Goal: Contribute content: Contribute content

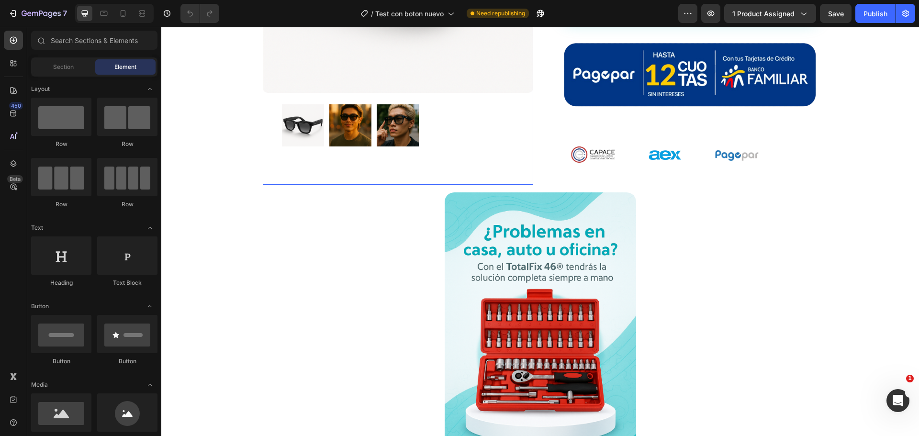
scroll to position [478, 0]
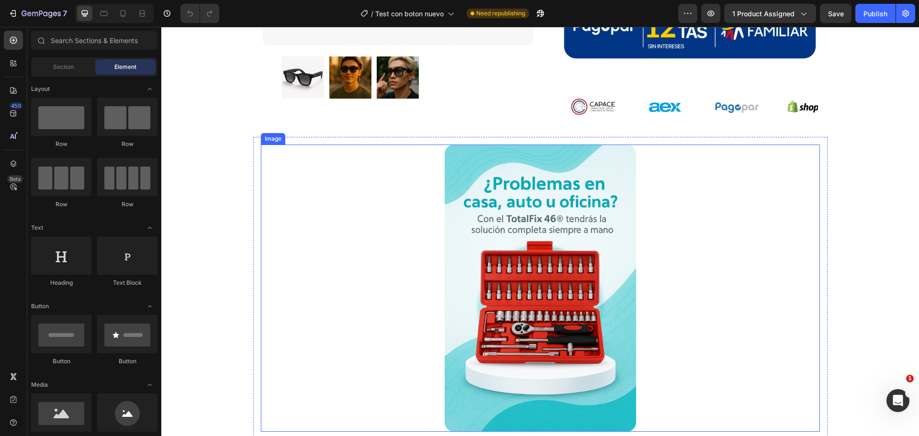
click at [556, 264] on img at bounding box center [539, 287] width 191 height 287
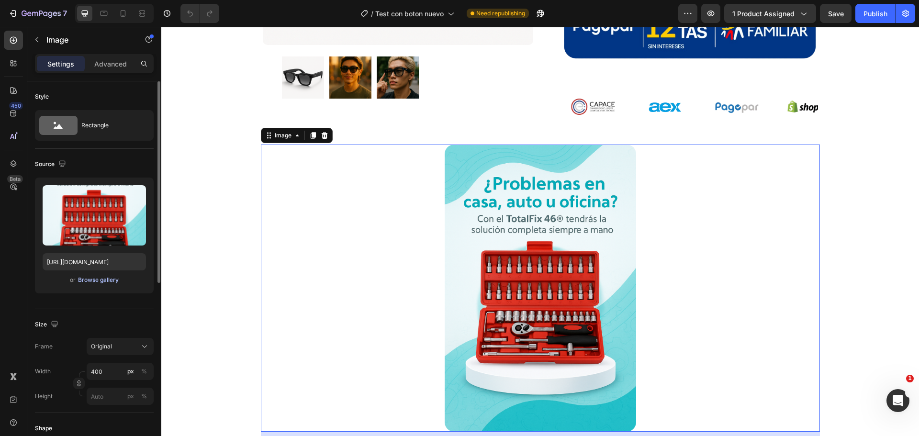
click at [100, 284] on button "Browse gallery" at bounding box center [99, 280] width 42 height 10
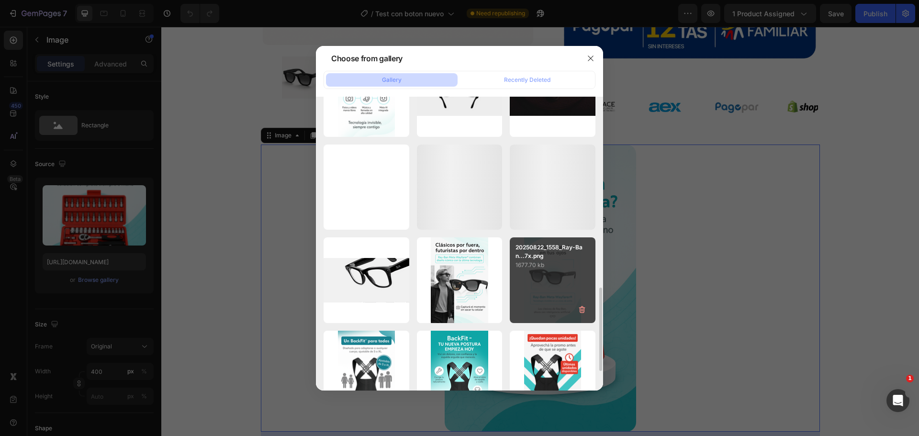
scroll to position [335, 0]
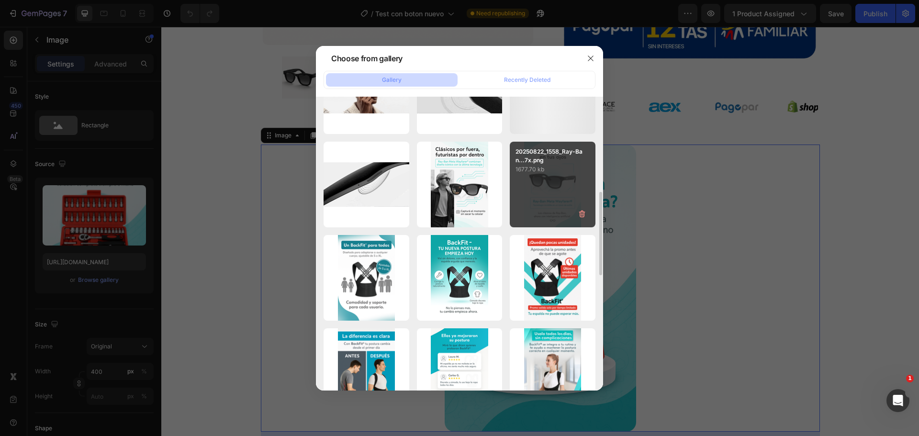
click at [555, 205] on div "20250822_1558_Ray-Ban...7x.png 1677.70 kb" at bounding box center [553, 185] width 86 height 86
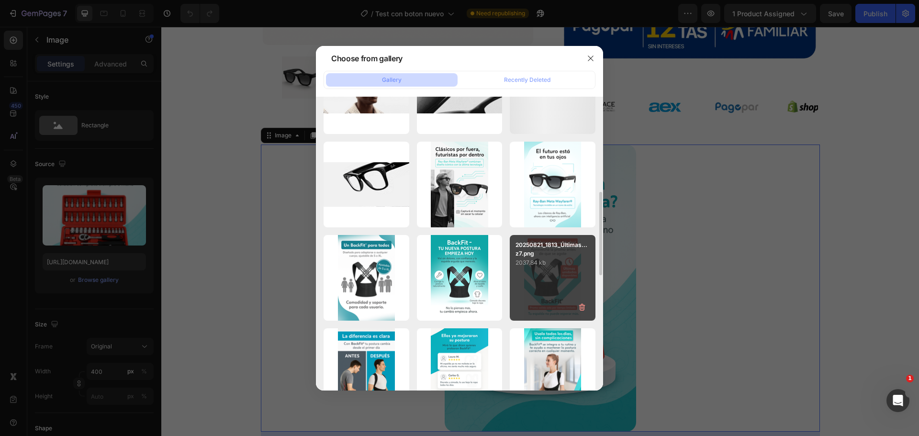
type input "[URL][DOMAIN_NAME]"
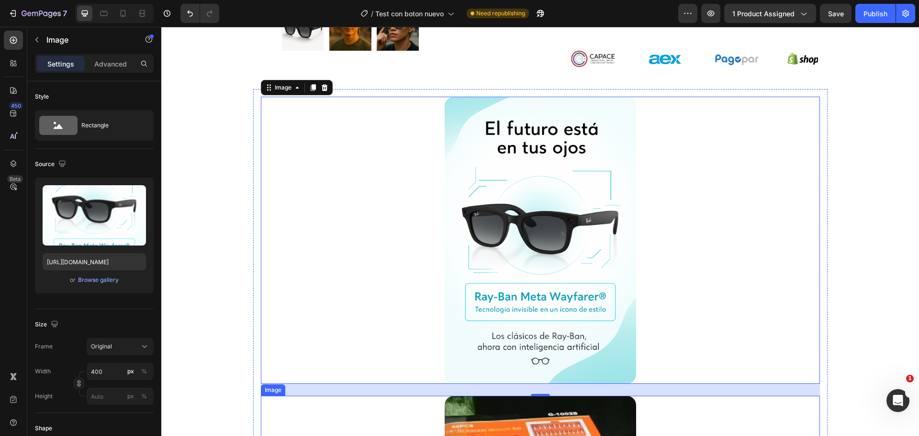
scroll to position [813, 0]
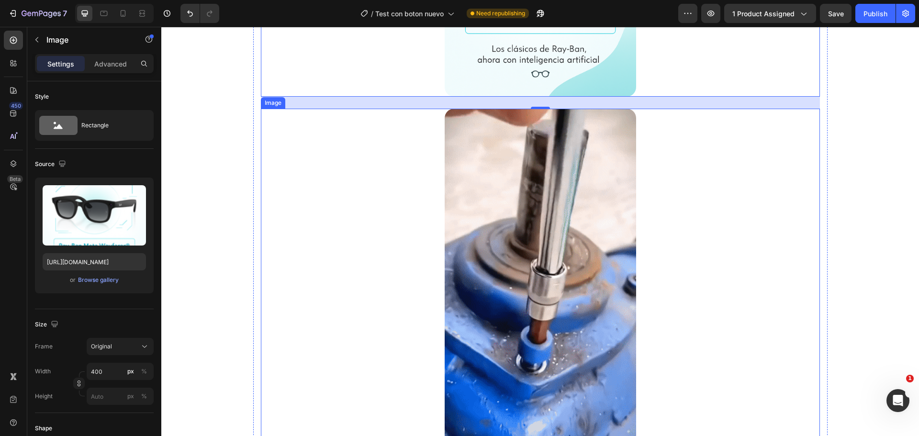
click at [555, 285] on img at bounding box center [539, 279] width 191 height 340
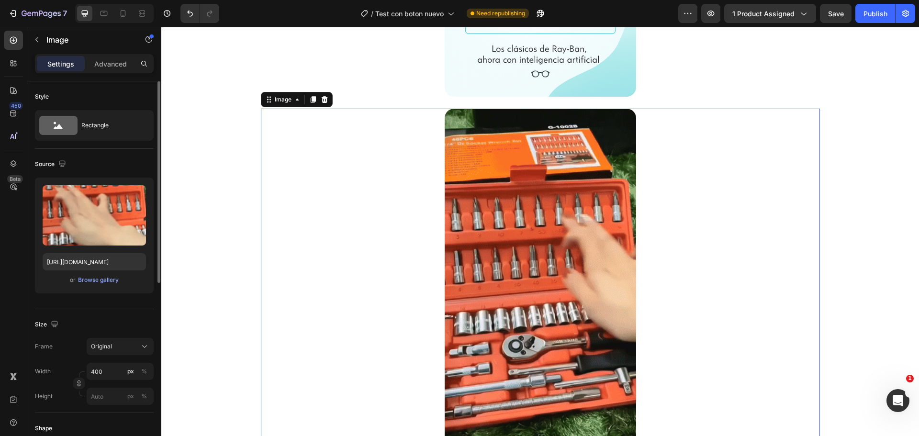
click at [96, 286] on div "Upload Image [URL][DOMAIN_NAME] or Browse gallery" at bounding box center [94, 236] width 119 height 116
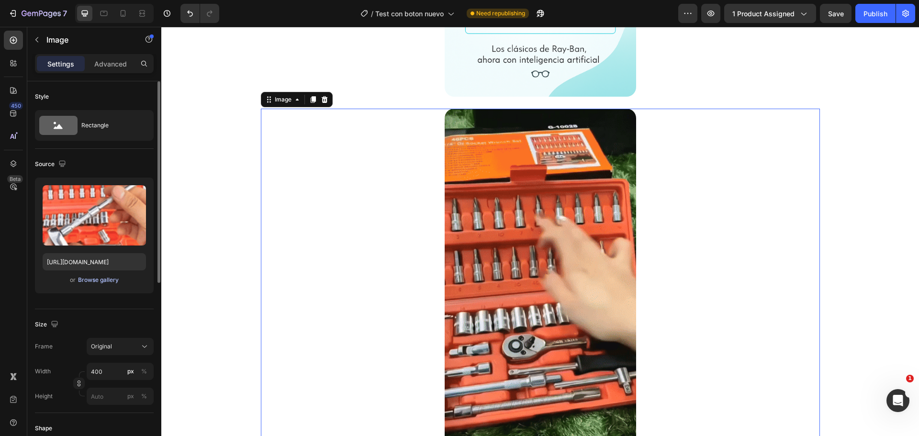
click at [102, 277] on div "Browse gallery" at bounding box center [98, 280] width 41 height 9
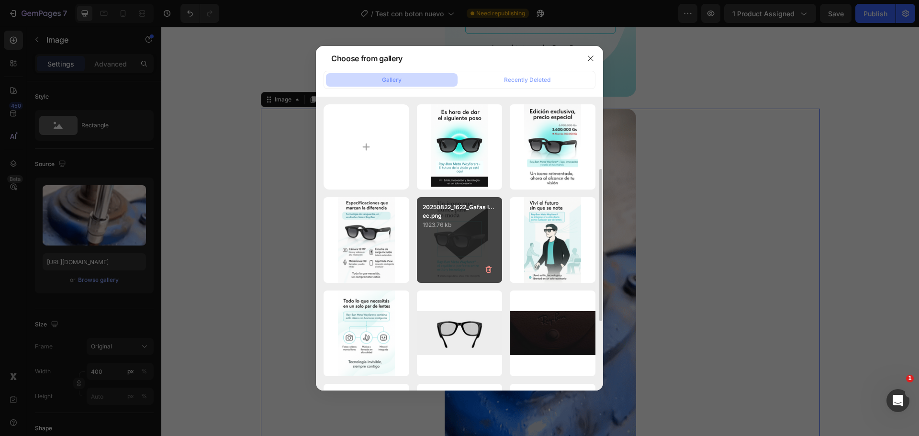
scroll to position [239, 0]
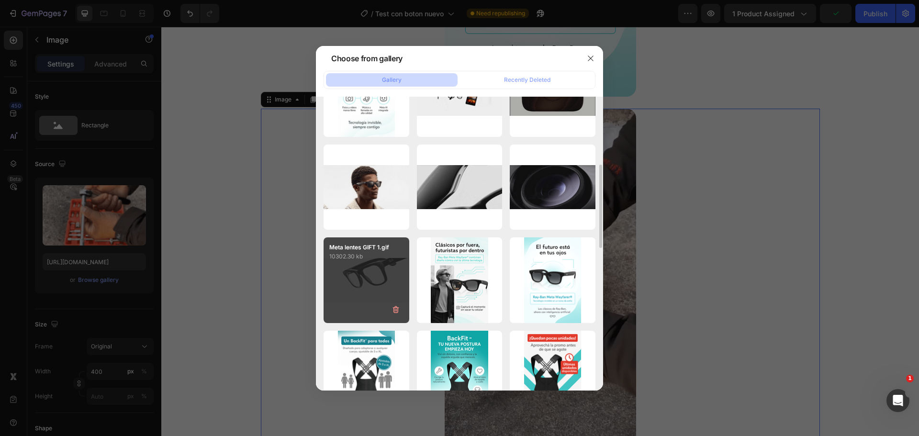
click at [351, 273] on div "Meta lentes GIFT 1.gif 10302.30 kb" at bounding box center [366, 280] width 86 height 86
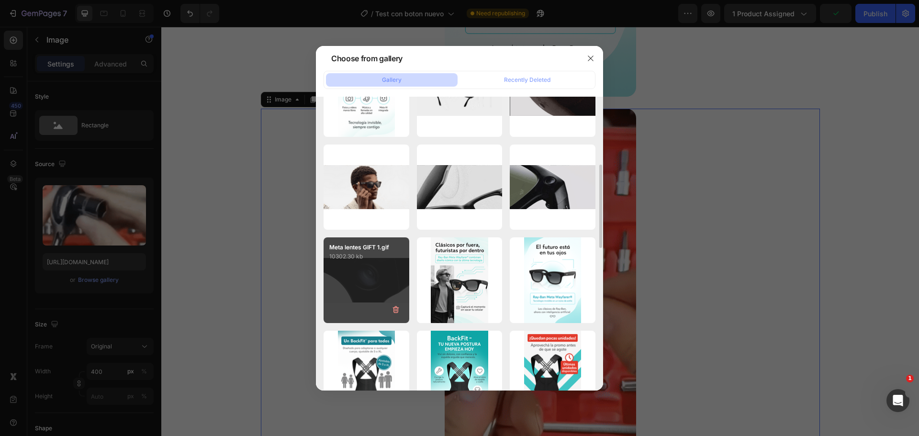
type input "[URL][DOMAIN_NAME]"
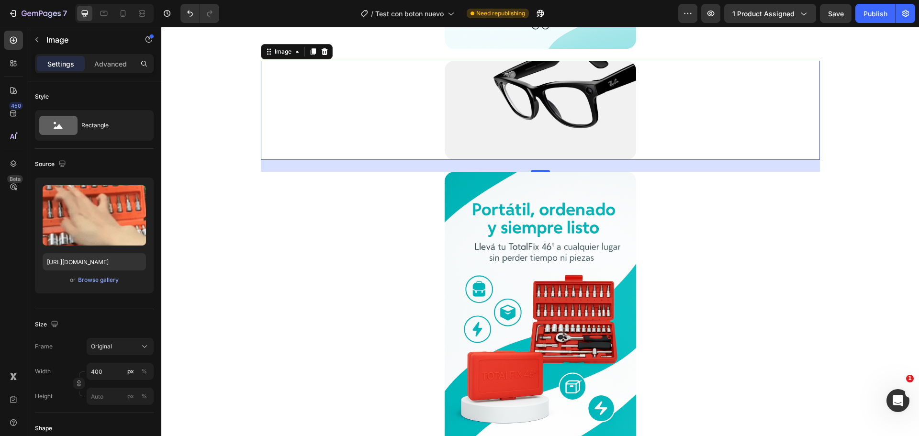
scroll to position [813, 0]
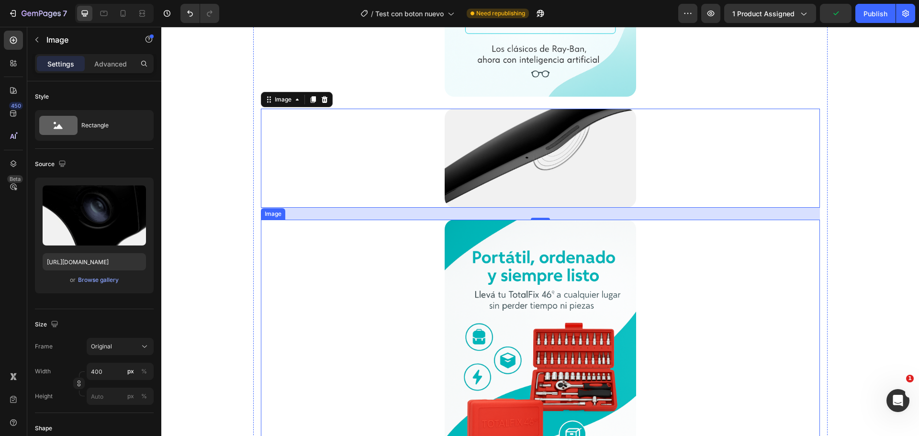
click at [519, 294] on img at bounding box center [539, 363] width 191 height 287
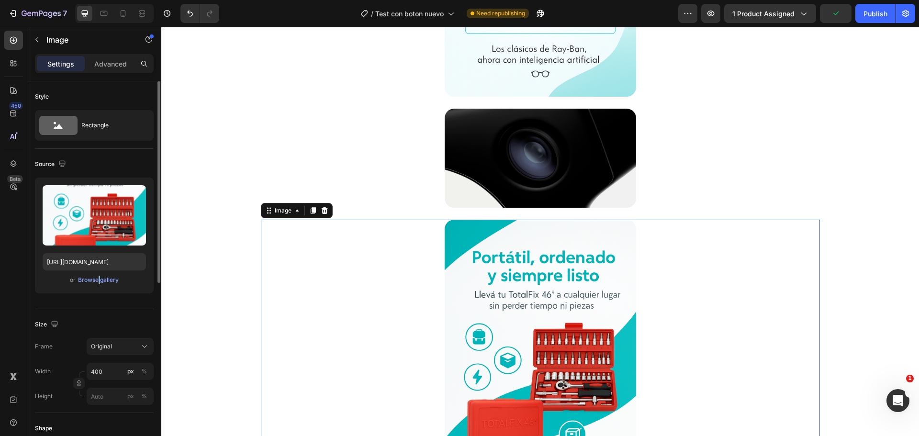
click at [96, 274] on div "or Browse gallery" at bounding box center [94, 279] width 103 height 11
click at [96, 280] on div "Browse gallery" at bounding box center [98, 280] width 41 height 9
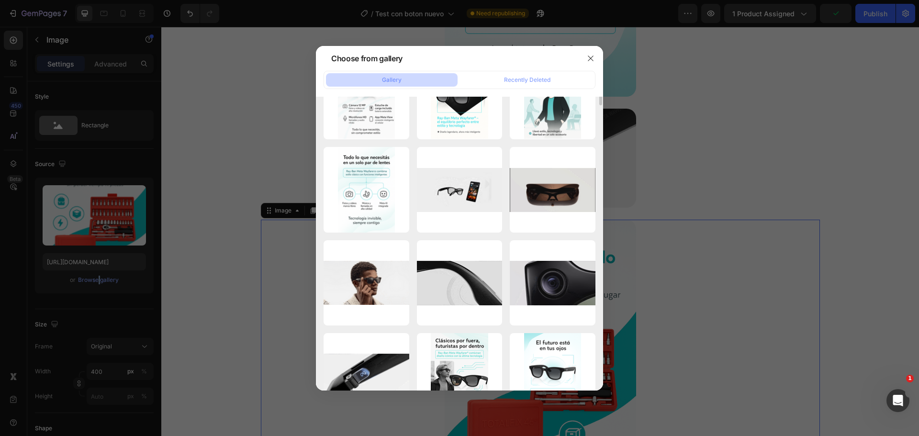
scroll to position [191, 0]
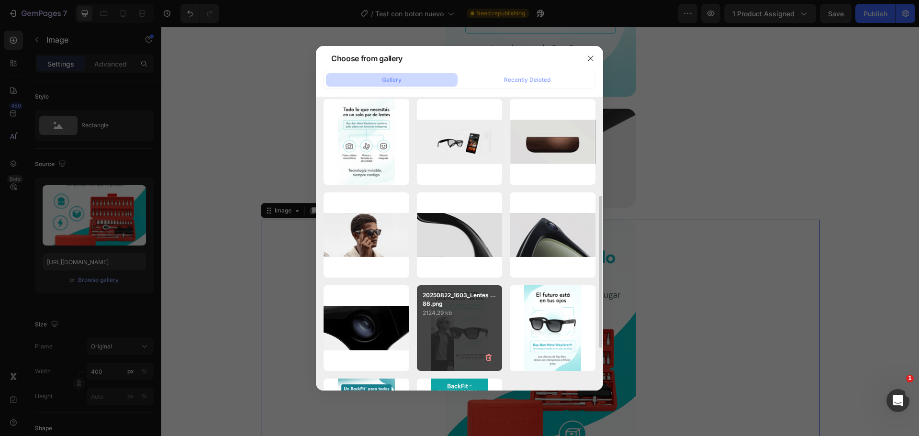
click at [477, 319] on div "20250822_1603_Lentes ...86.png 2124.29 kb" at bounding box center [460, 328] width 86 height 86
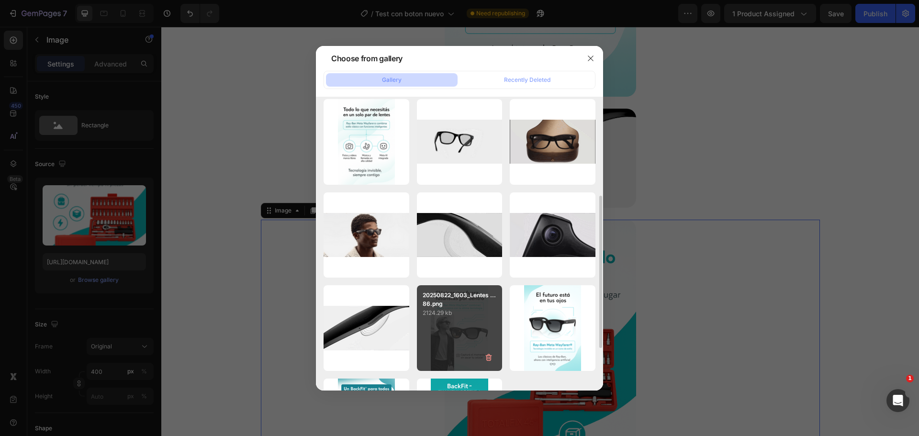
type input "[URL][DOMAIN_NAME]"
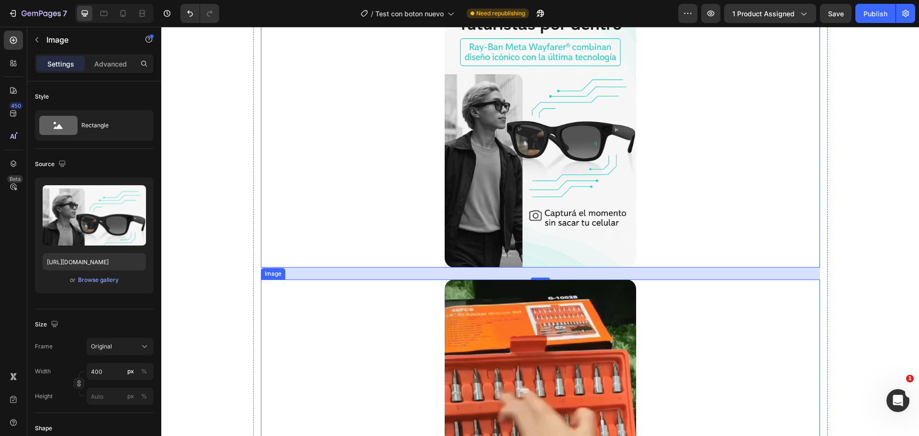
scroll to position [1148, 0]
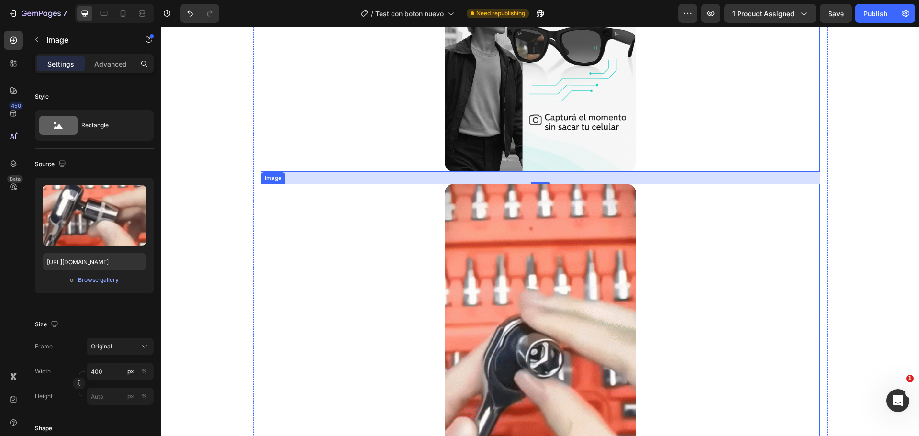
click at [527, 285] on img at bounding box center [539, 354] width 191 height 340
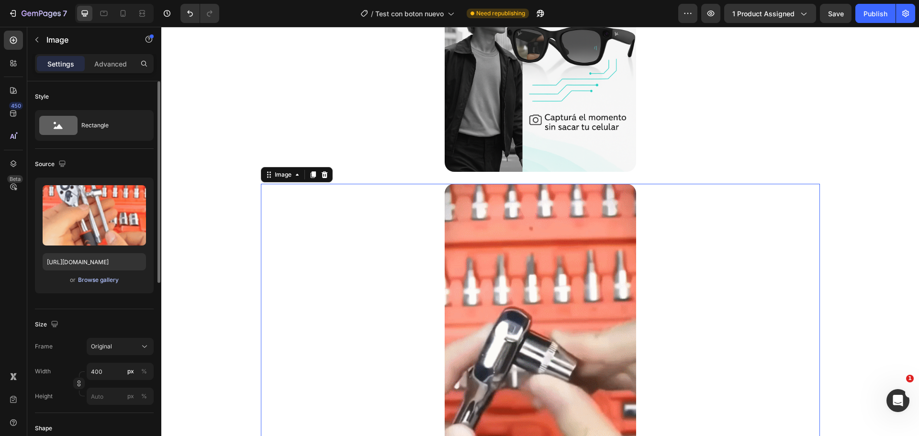
click at [89, 280] on div "Browse gallery" at bounding box center [98, 280] width 41 height 9
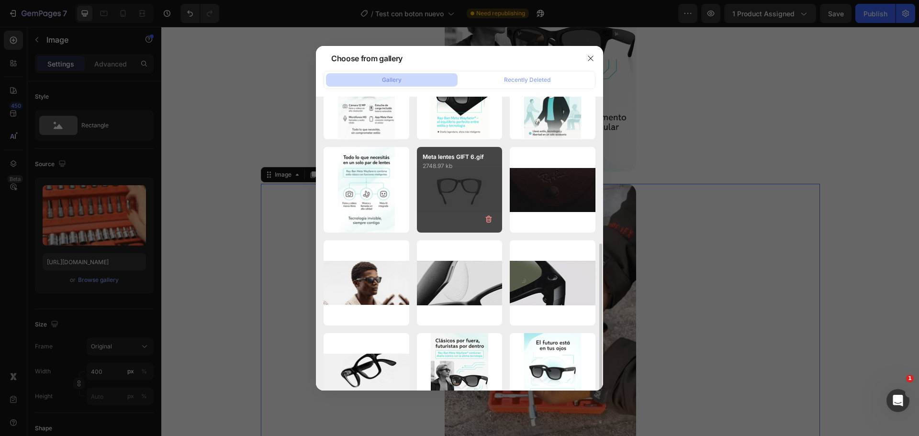
scroll to position [239, 0]
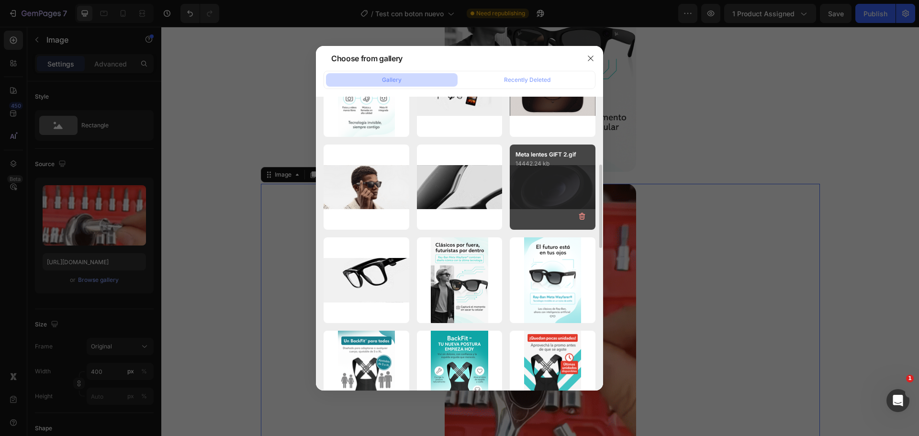
click at [549, 200] on div "Meta lentes GIFT 2.gif 14442.24 kb" at bounding box center [553, 187] width 86 height 86
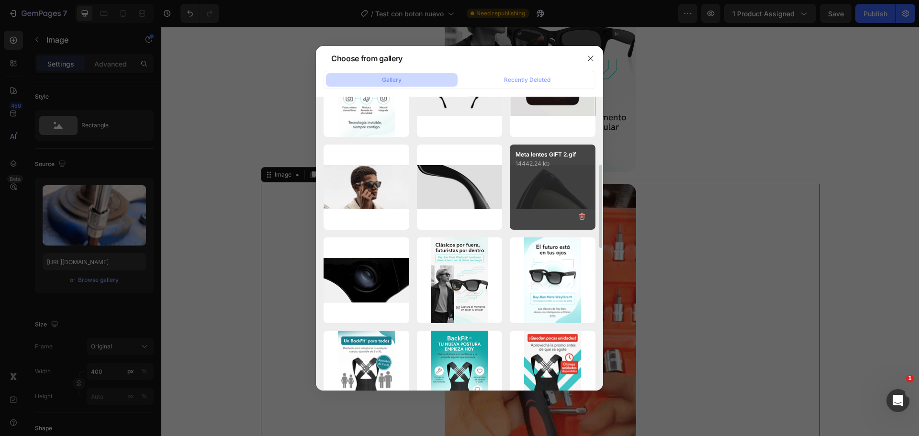
type input "[URL][DOMAIN_NAME]"
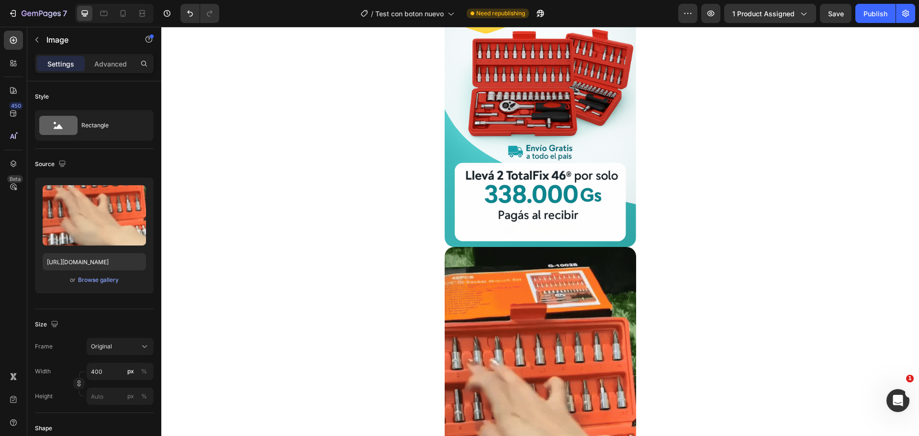
scroll to position [1531, 0]
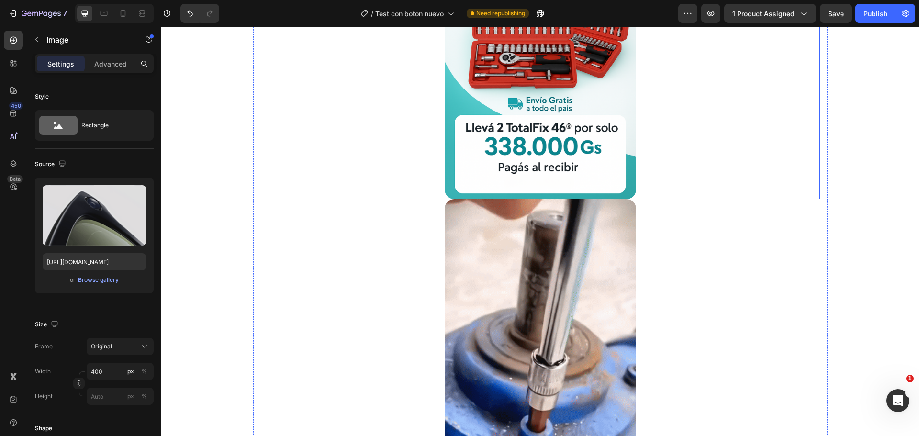
click at [530, 168] on img at bounding box center [539, 55] width 191 height 287
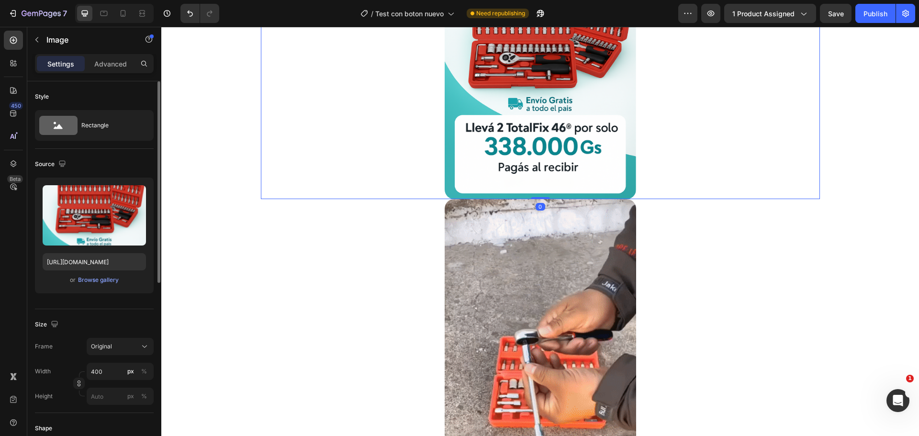
click at [104, 285] on div "or Browse gallery" at bounding box center [94, 279] width 103 height 11
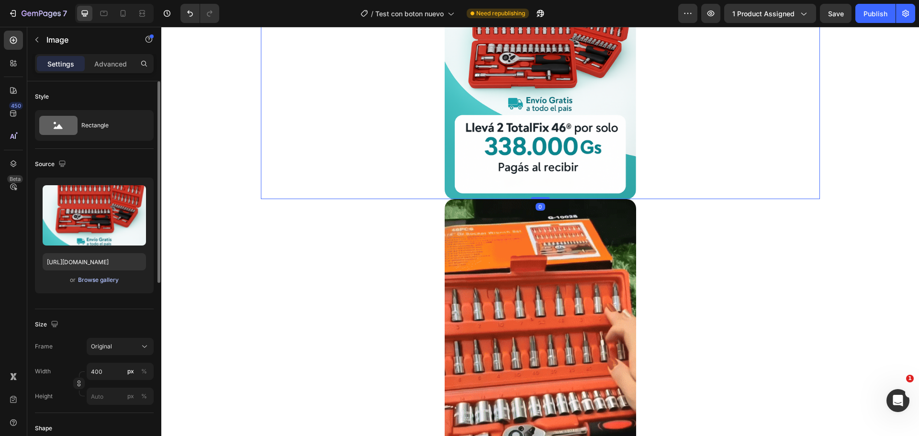
click at [107, 279] on div "Browse gallery" at bounding box center [98, 280] width 41 height 9
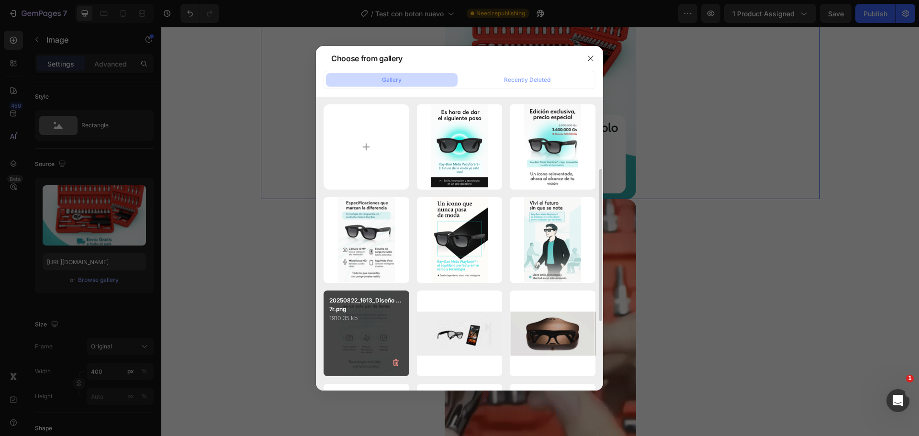
scroll to position [48, 0]
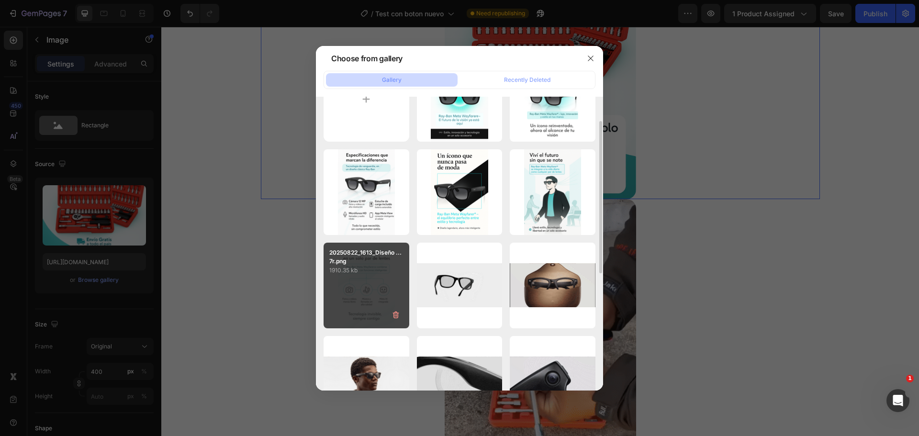
click at [386, 269] on p "1910.35 kb" at bounding box center [366, 271] width 74 height 10
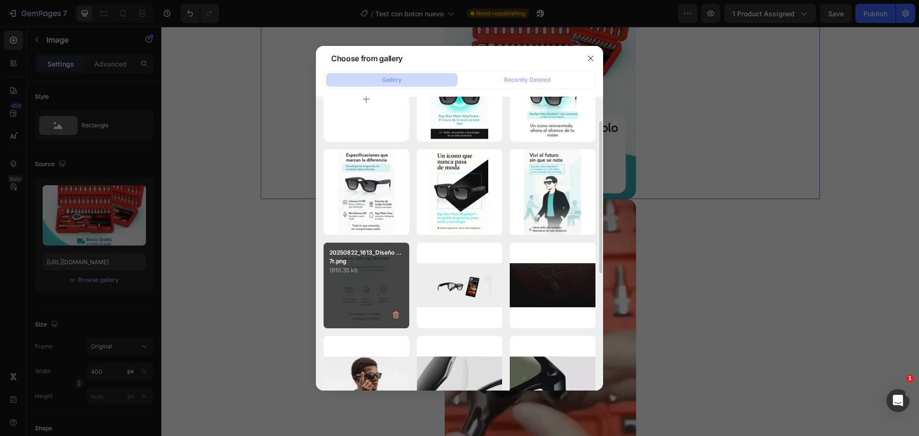
type input "[URL][DOMAIN_NAME]"
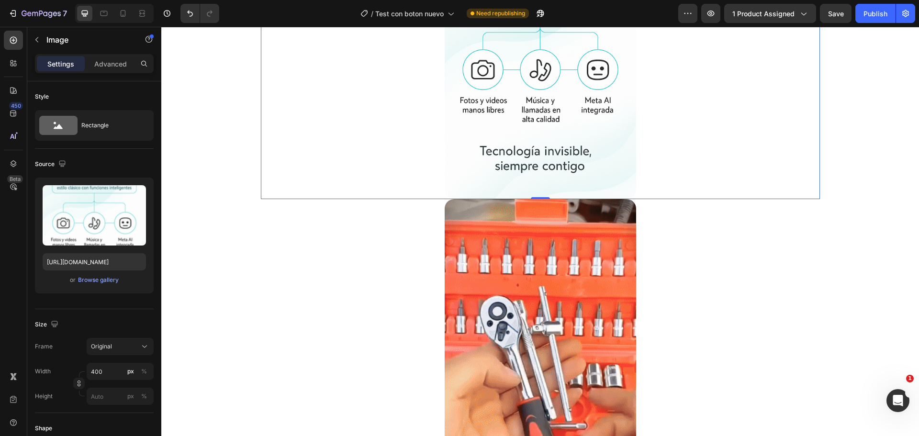
click at [554, 178] on img at bounding box center [539, 55] width 191 height 287
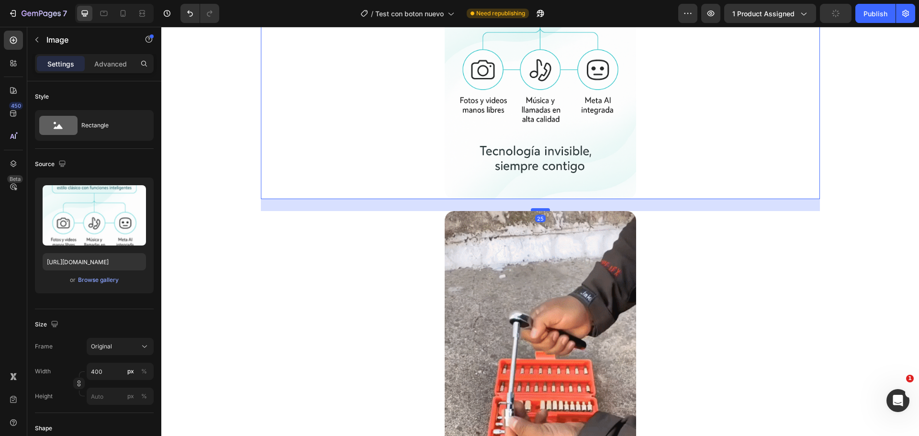
drag, startPoint x: 537, startPoint y: 198, endPoint x: 533, endPoint y: 210, distance: 12.9
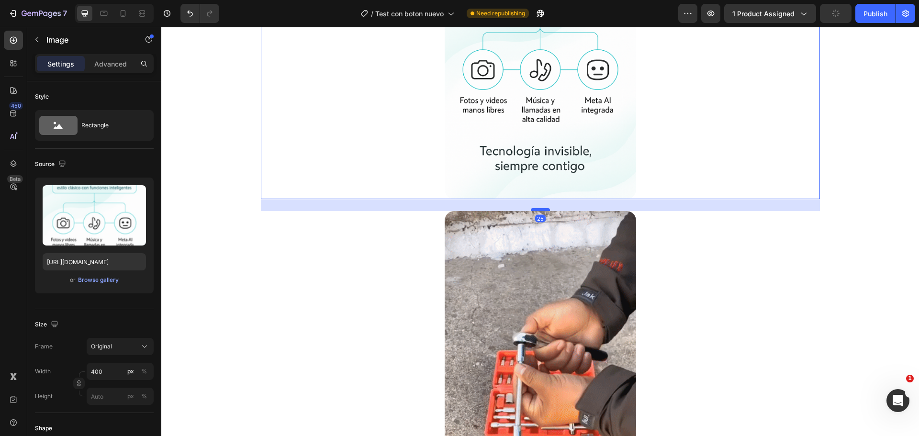
click at [533, 210] on div at bounding box center [540, 209] width 19 height 3
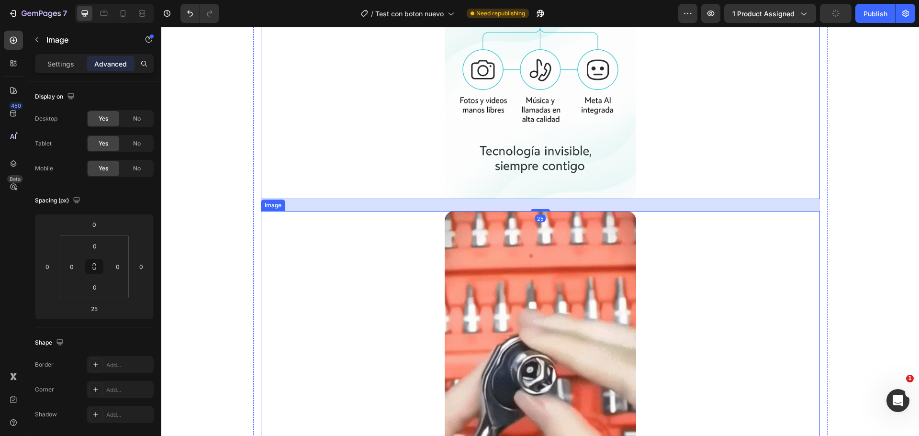
click at [542, 307] on img at bounding box center [539, 381] width 191 height 340
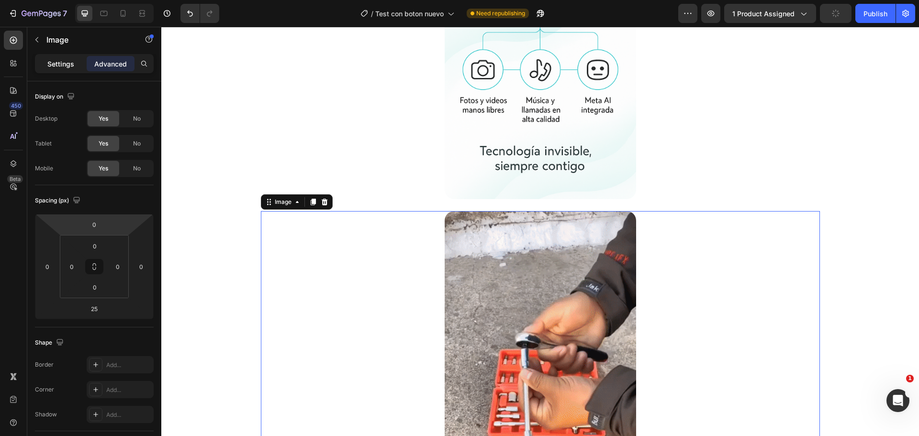
click at [72, 59] on p "Settings" at bounding box center [60, 64] width 27 height 10
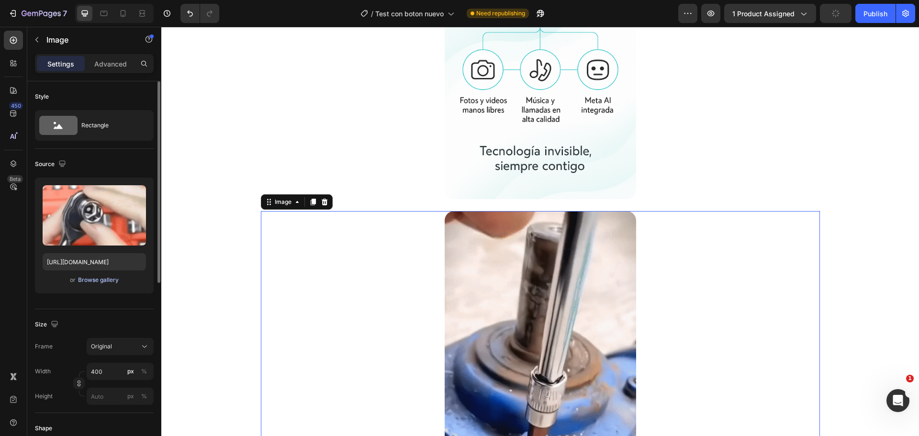
click at [95, 278] on div "Browse gallery" at bounding box center [98, 280] width 41 height 9
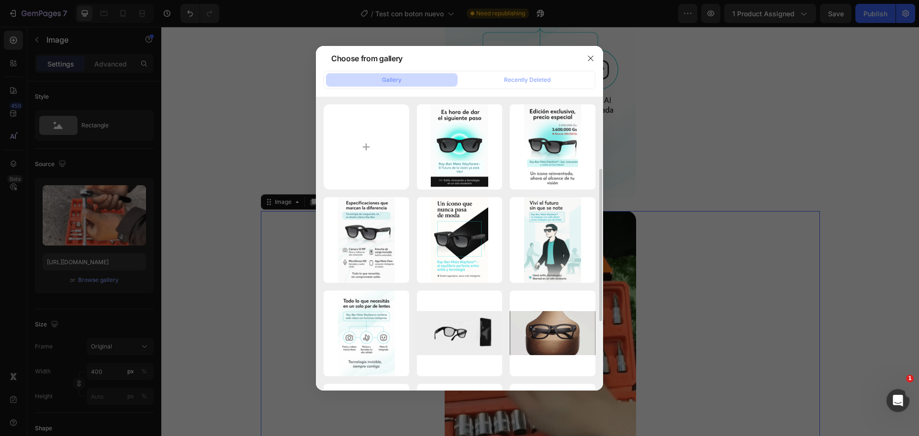
scroll to position [191, 0]
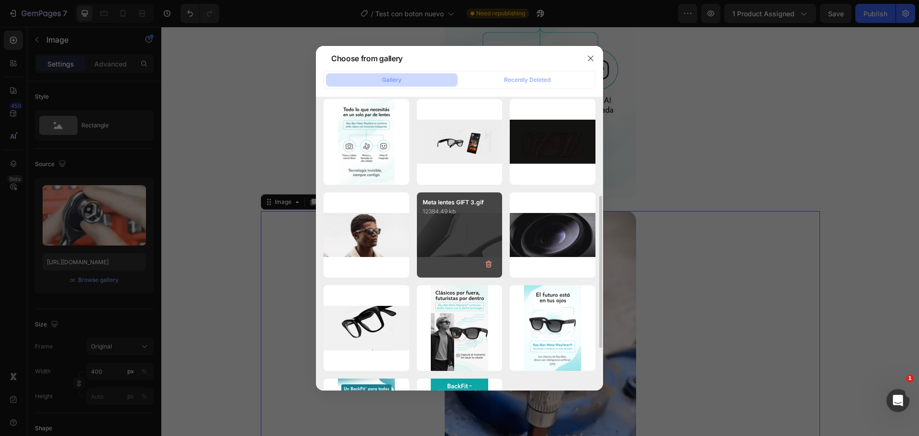
click at [456, 242] on div "Meta lentes GIFT 3.gif 12384.49 kb" at bounding box center [460, 235] width 86 height 86
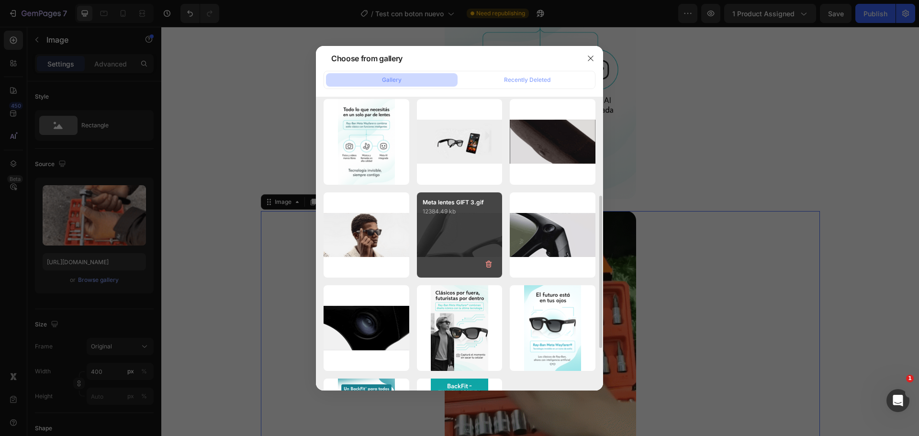
type input "[URL][DOMAIN_NAME]"
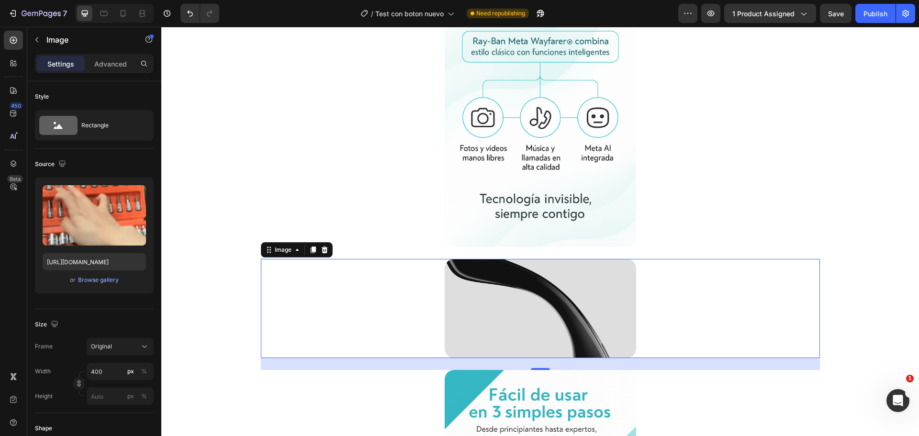
scroll to position [1531, 0]
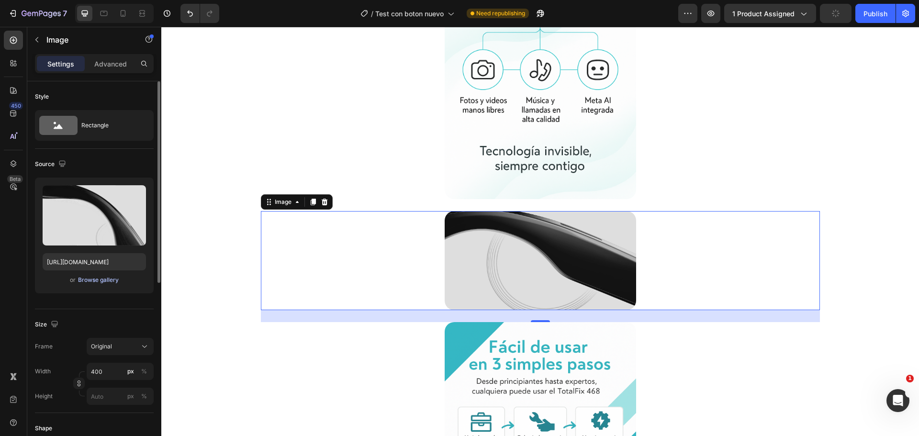
click at [108, 278] on div "Browse gallery" at bounding box center [98, 280] width 41 height 9
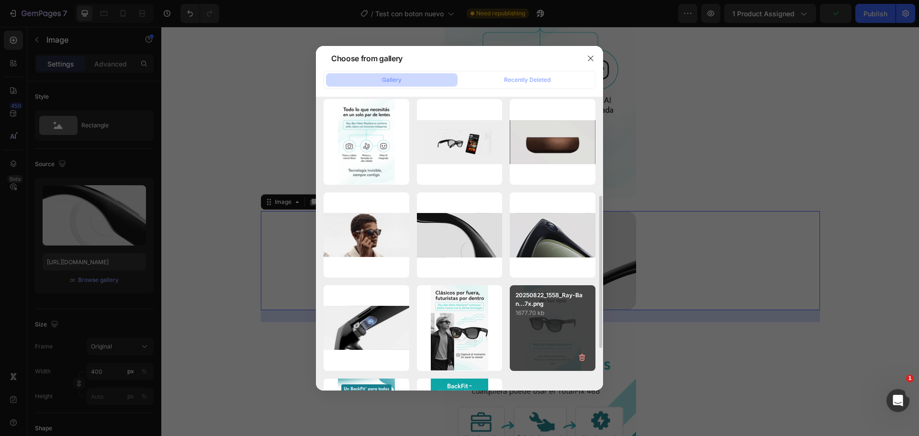
scroll to position [96, 0]
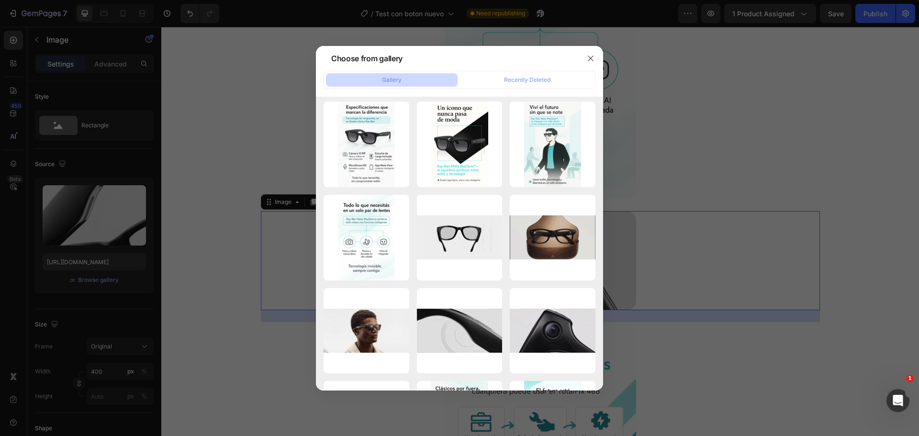
click at [711, 235] on div at bounding box center [459, 218] width 919 height 436
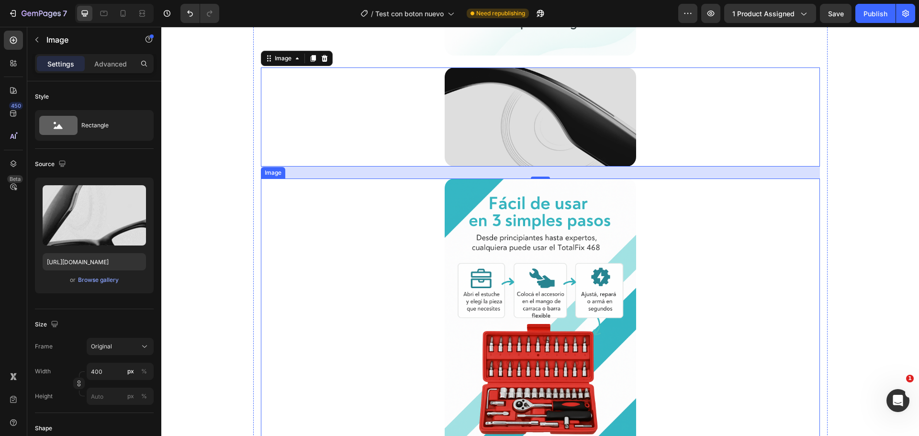
scroll to position [1722, 0]
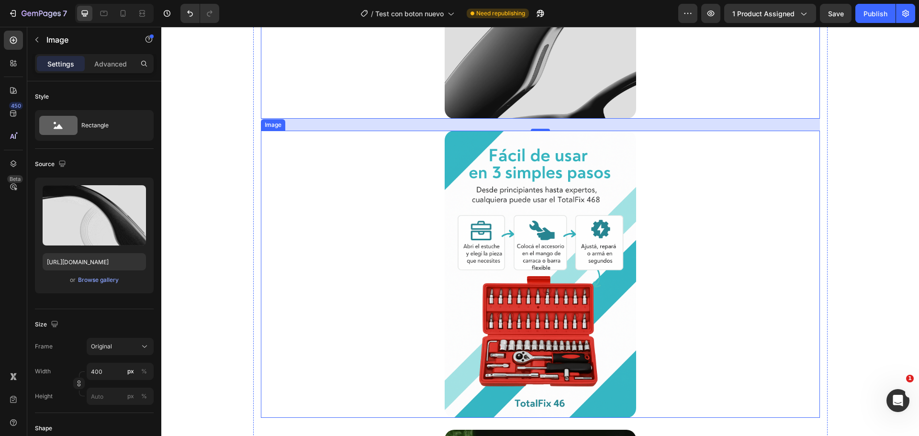
click at [540, 238] on img at bounding box center [539, 274] width 191 height 287
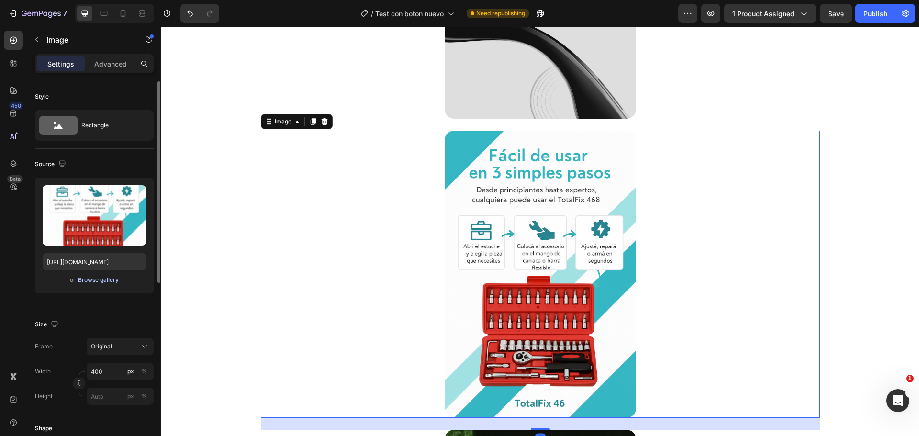
click at [101, 279] on div "Browse gallery" at bounding box center [98, 280] width 41 height 9
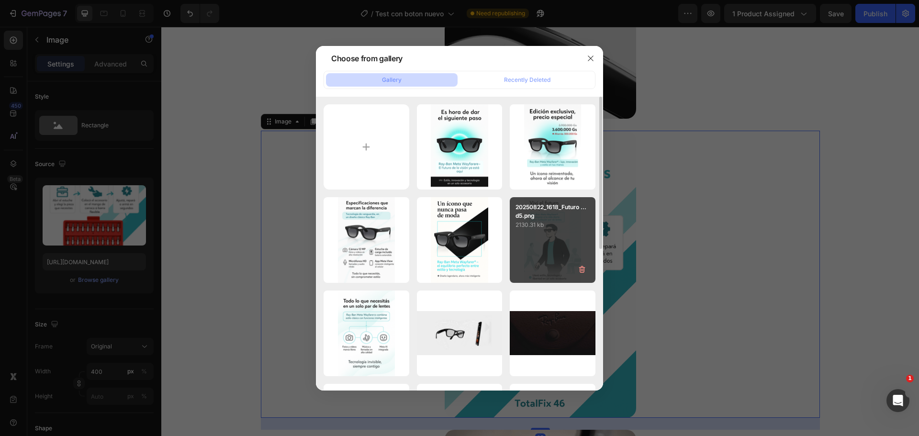
click at [557, 240] on div "20250822_1618_Futuro ...d5.png 2130.31 kb" at bounding box center [553, 240] width 86 height 86
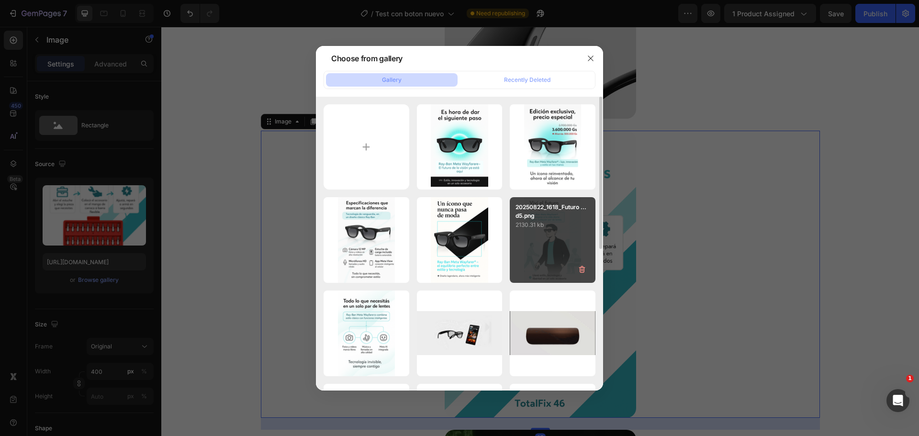
type input "[URL][DOMAIN_NAME]"
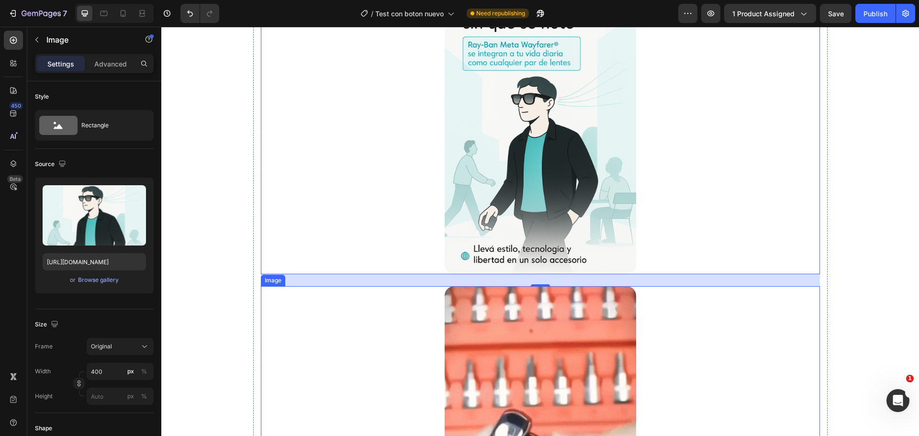
scroll to position [2009, 0]
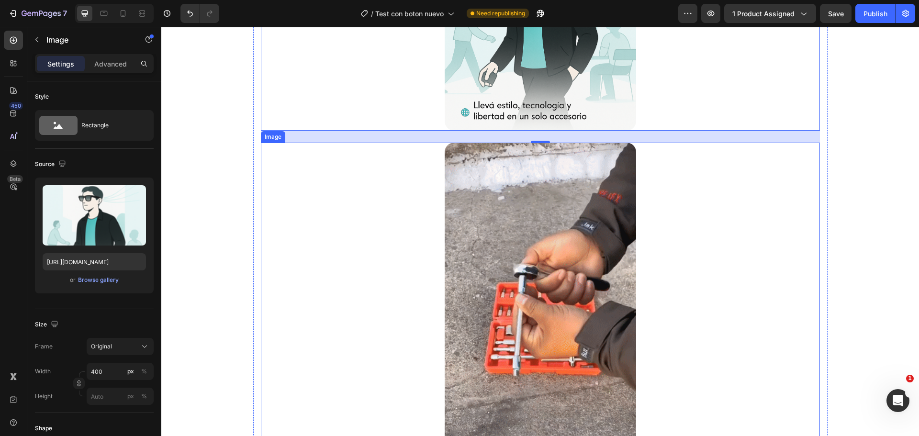
click at [533, 271] on img at bounding box center [539, 313] width 191 height 340
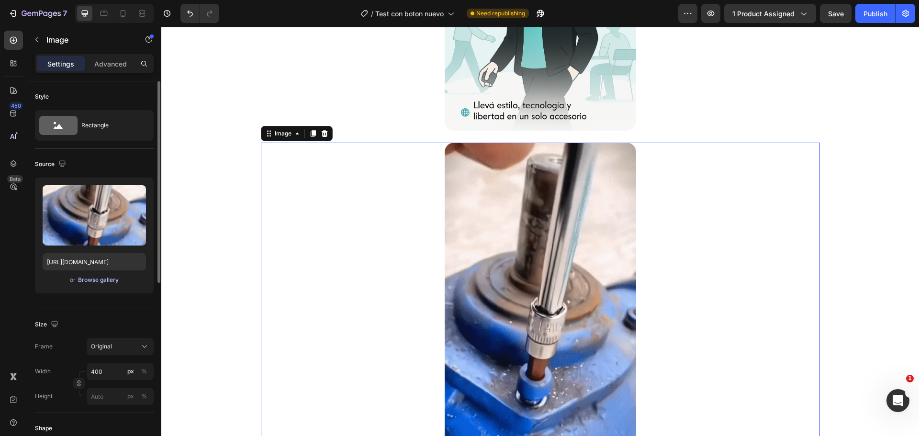
click at [114, 276] on div "Browse gallery" at bounding box center [98, 280] width 41 height 9
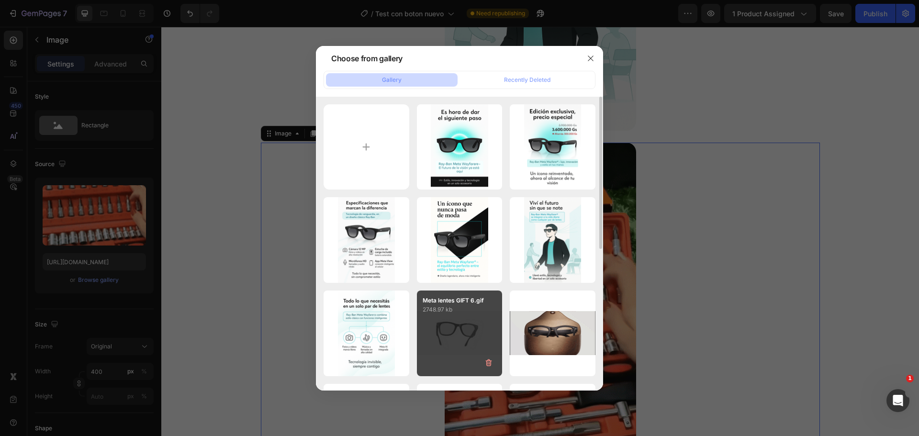
scroll to position [144, 0]
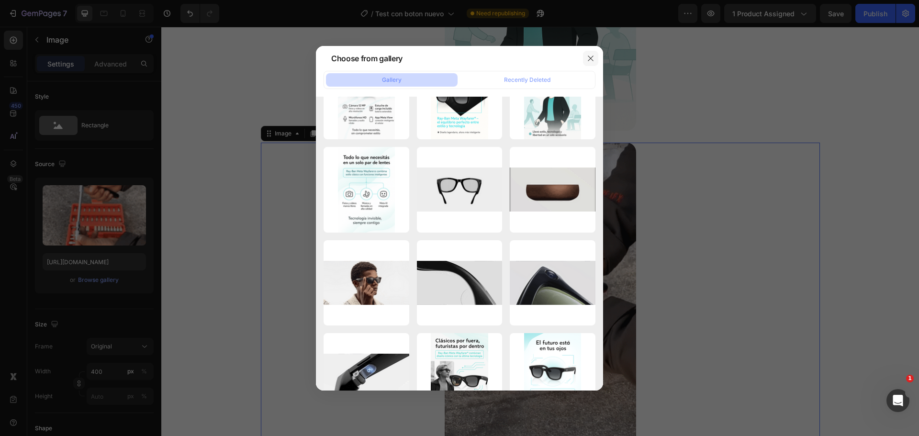
click at [590, 58] on icon "button" at bounding box center [590, 57] width 5 height 5
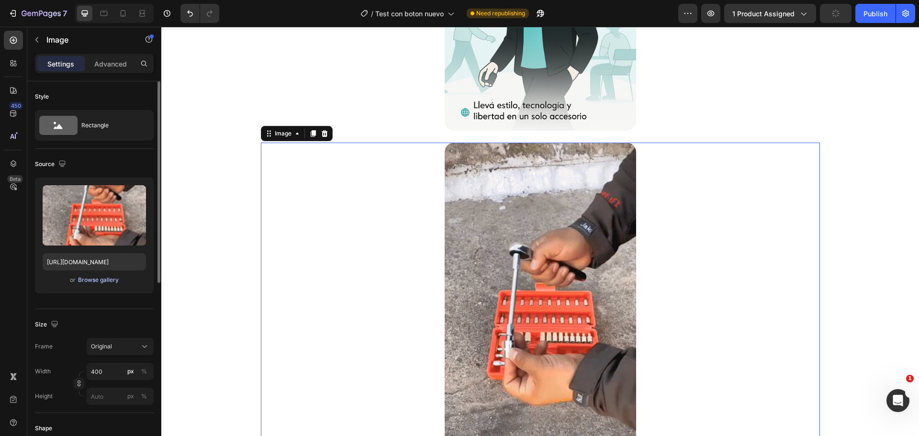
click at [102, 279] on div "Browse gallery" at bounding box center [98, 280] width 41 height 9
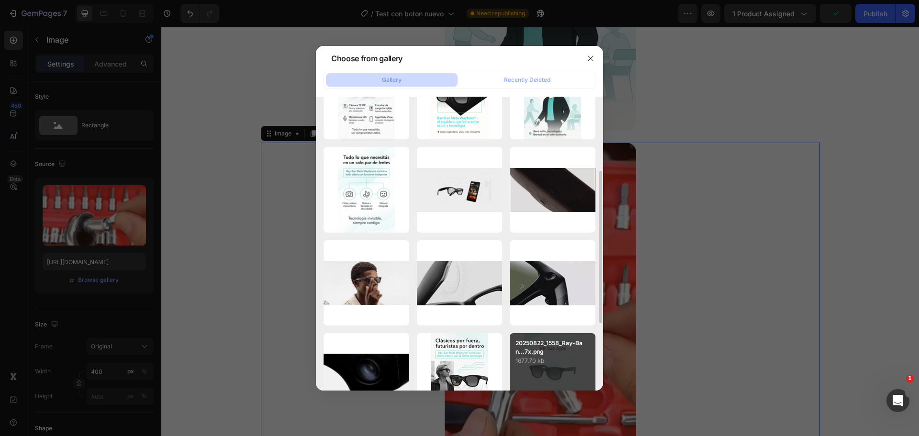
scroll to position [191, 0]
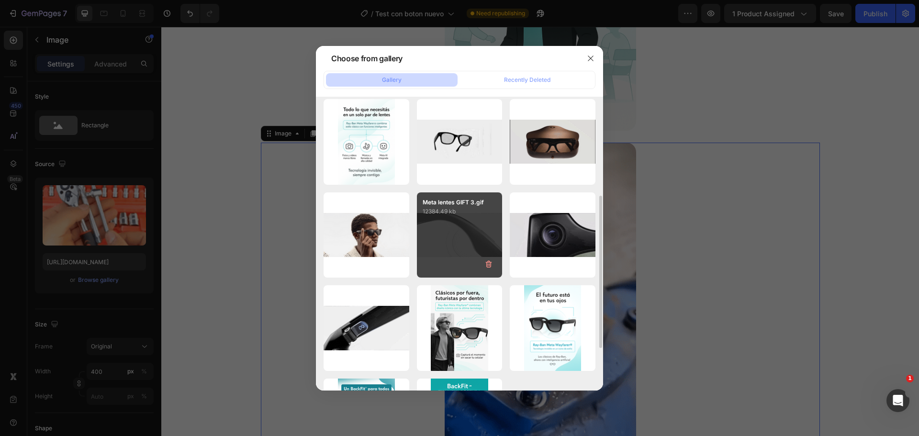
click at [486, 248] on div "Meta lentes GIFT 3.gif 12384.49 kb" at bounding box center [460, 235] width 86 height 86
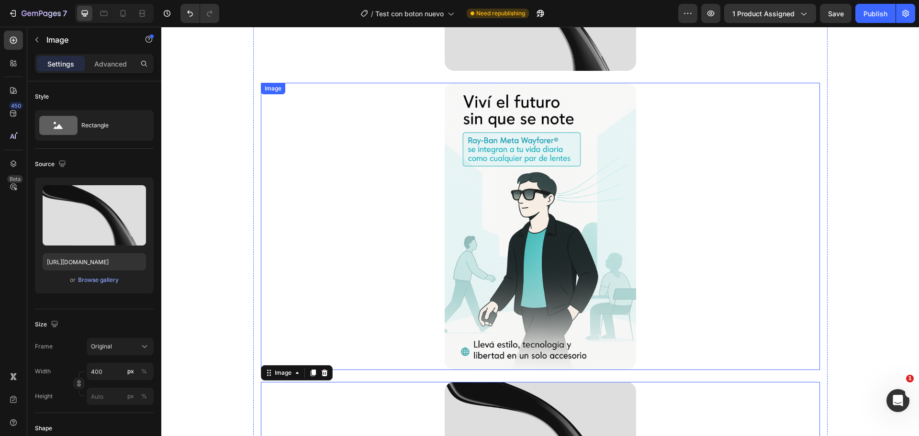
scroll to position [1866, 0]
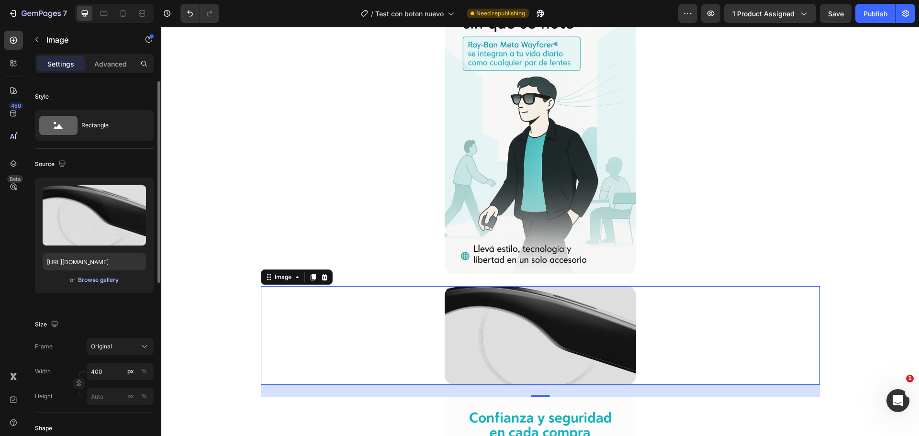
click at [113, 284] on div "Browse gallery" at bounding box center [98, 280] width 41 height 9
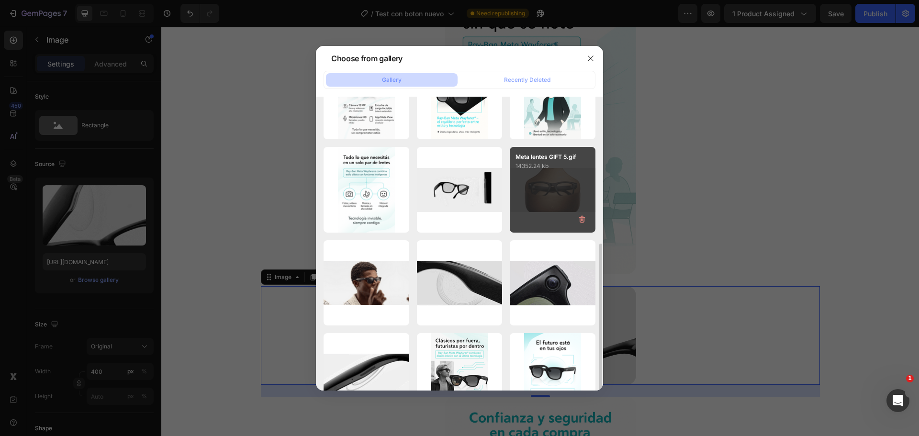
scroll to position [191, 0]
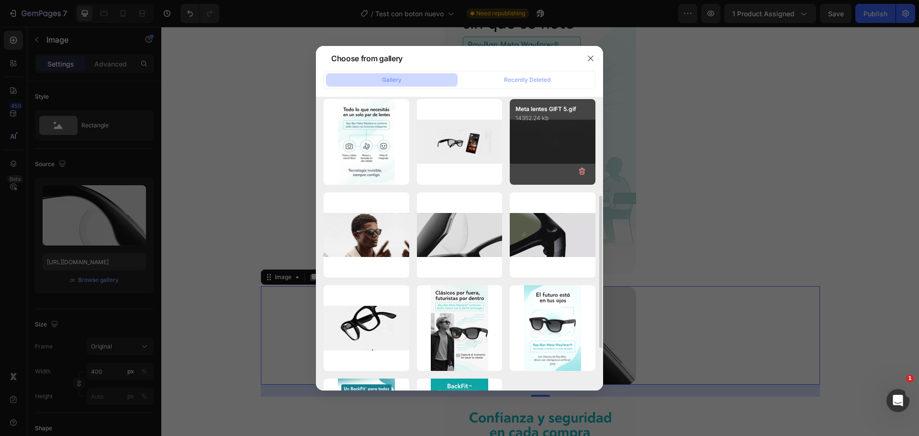
click at [531, 152] on div "Meta lentes GIFT 5.gif 14352.24 kb" at bounding box center [553, 142] width 86 height 86
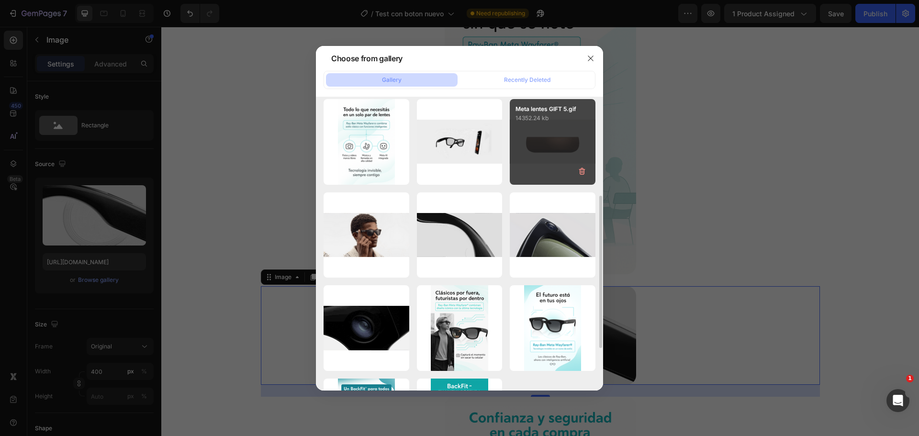
type input "[URL][DOMAIN_NAME]"
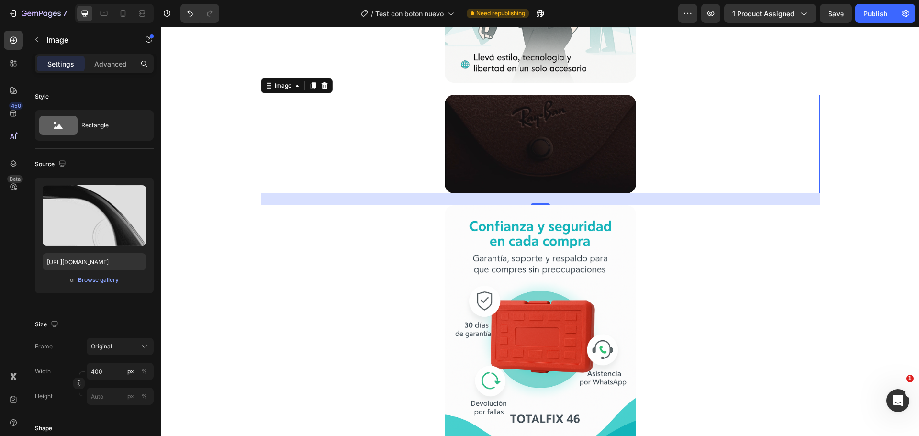
scroll to position [2153, 0]
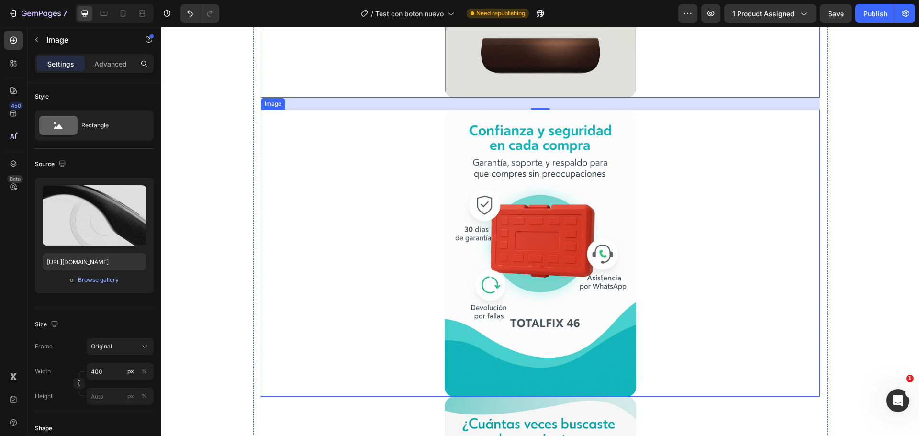
click at [565, 314] on img at bounding box center [539, 253] width 191 height 287
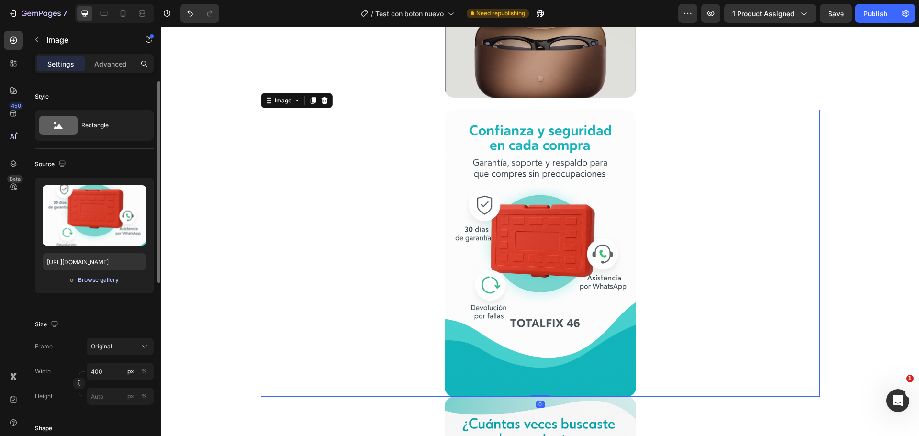
click at [106, 282] on div "Browse gallery" at bounding box center [98, 280] width 41 height 9
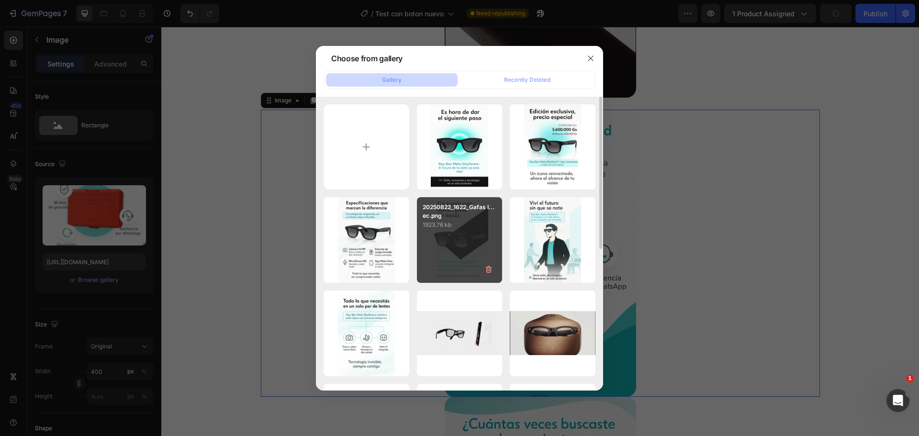
click at [472, 257] on div "20250822_1622_Gafas I...ec.png 1923.76 kb" at bounding box center [460, 240] width 86 height 86
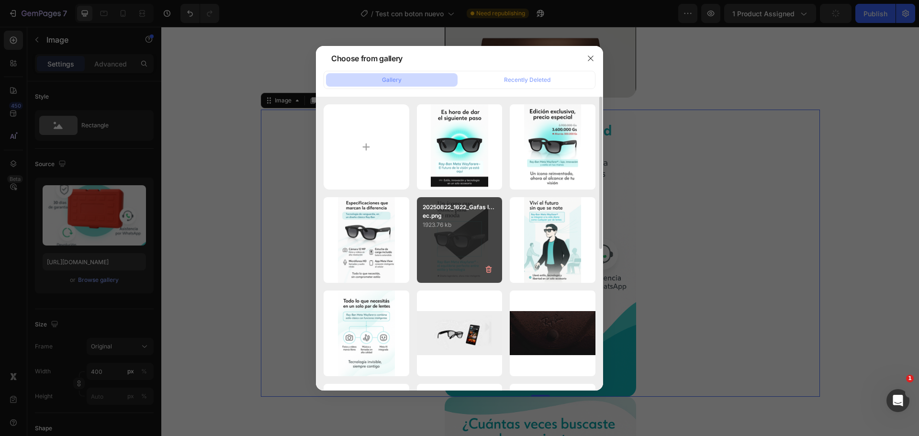
type input "[URL][DOMAIN_NAME]"
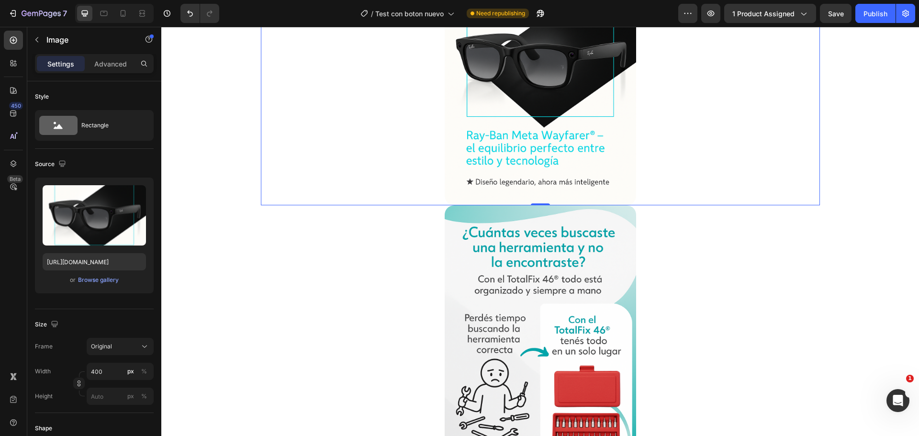
scroll to position [2392, 0]
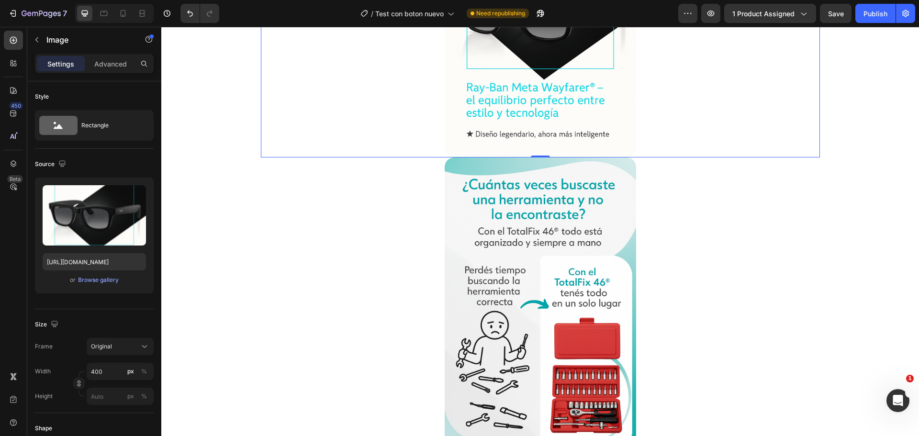
click at [541, 300] on img at bounding box center [539, 300] width 191 height 287
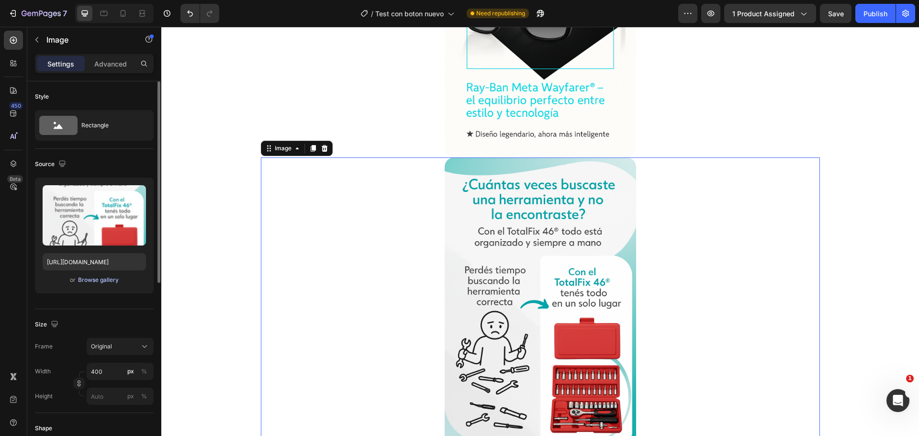
click at [94, 283] on div "Browse gallery" at bounding box center [98, 280] width 41 height 9
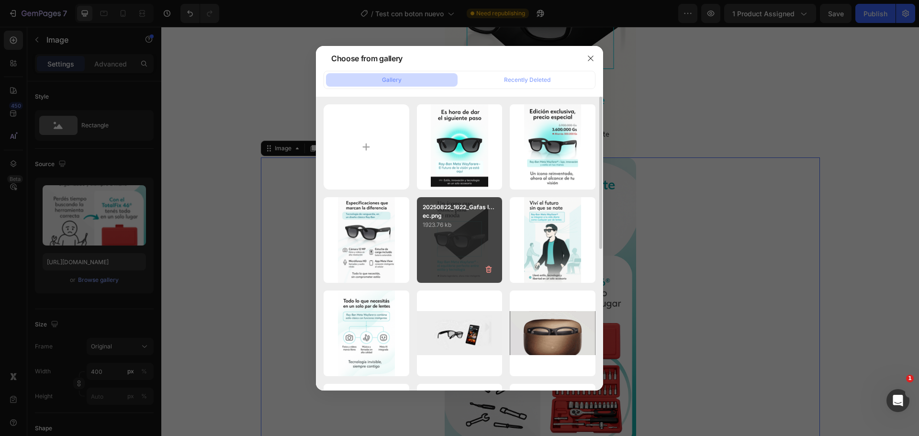
click at [462, 244] on div "20250822_1622_Gafas I...ec.png 1923.76 kb" at bounding box center [460, 240] width 86 height 86
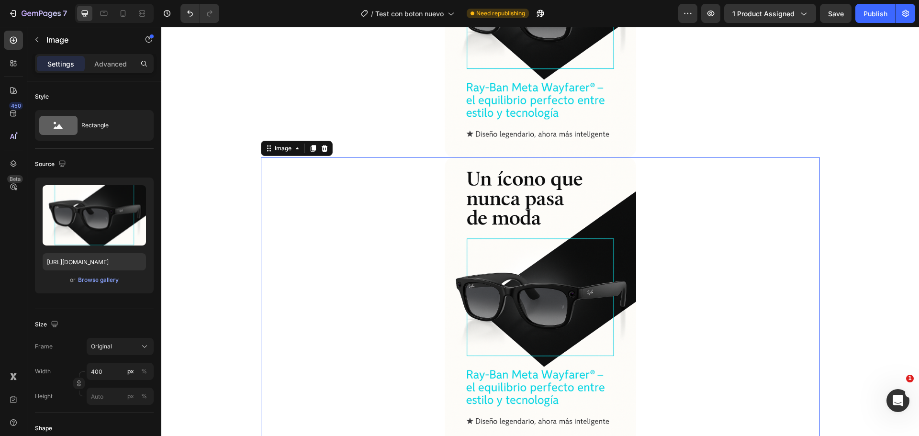
click at [493, 260] on img at bounding box center [539, 300] width 191 height 287
click at [98, 280] on div "Browse gallery" at bounding box center [98, 280] width 41 height 9
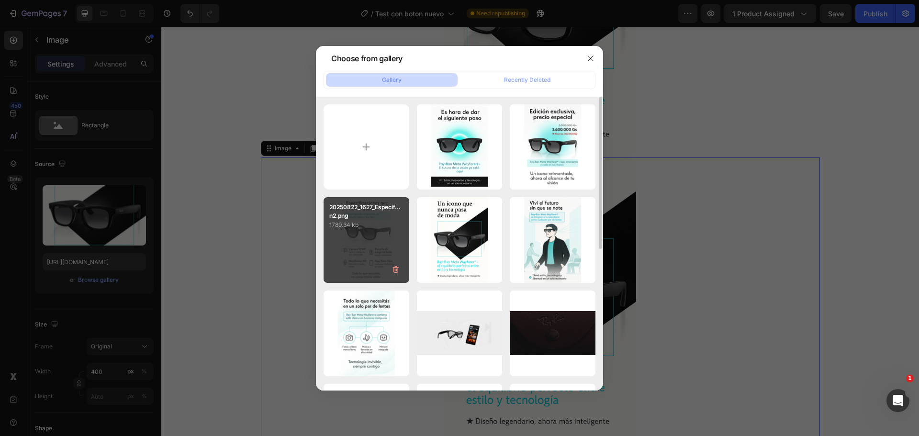
click at [366, 245] on div "20250822_1627_Especif...n2.png 1789.34 kb" at bounding box center [366, 240] width 86 height 86
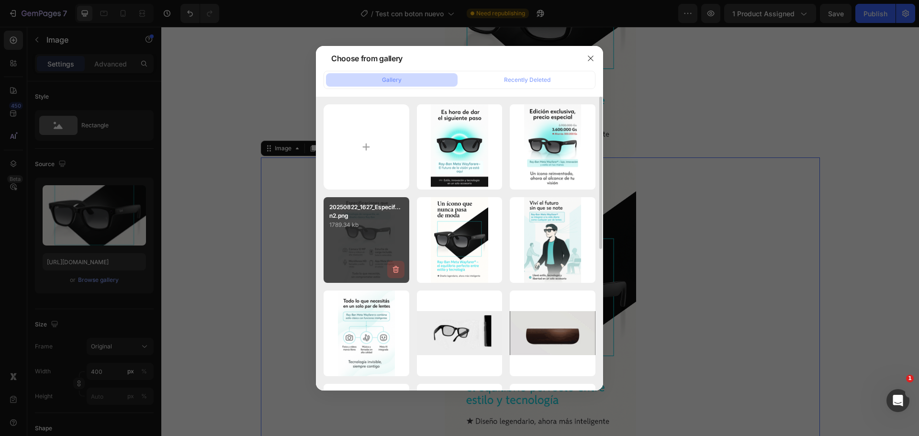
type input "[URL][DOMAIN_NAME]"
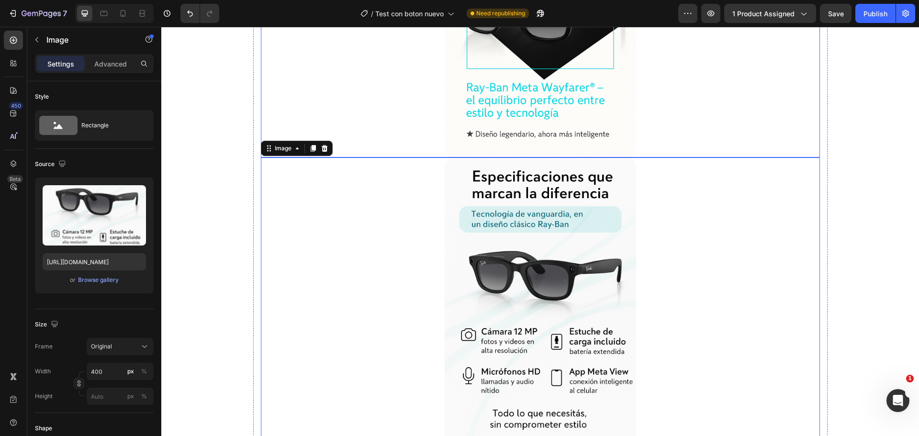
scroll to position [2584, 0]
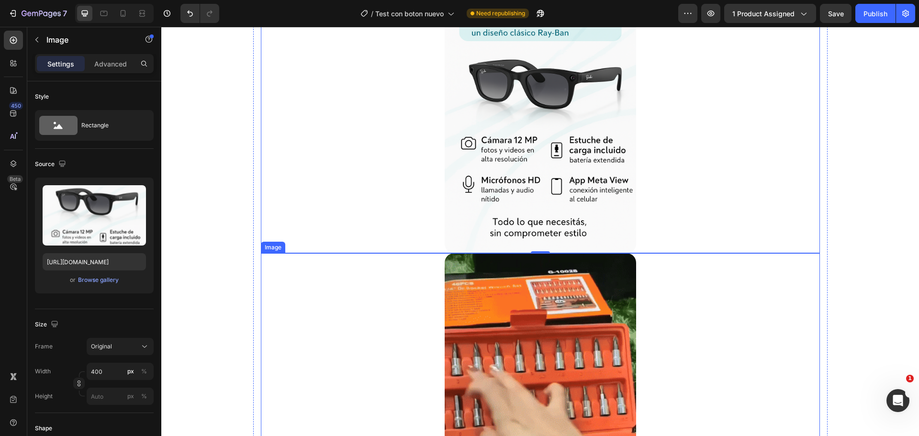
click at [530, 386] on img at bounding box center [539, 423] width 191 height 340
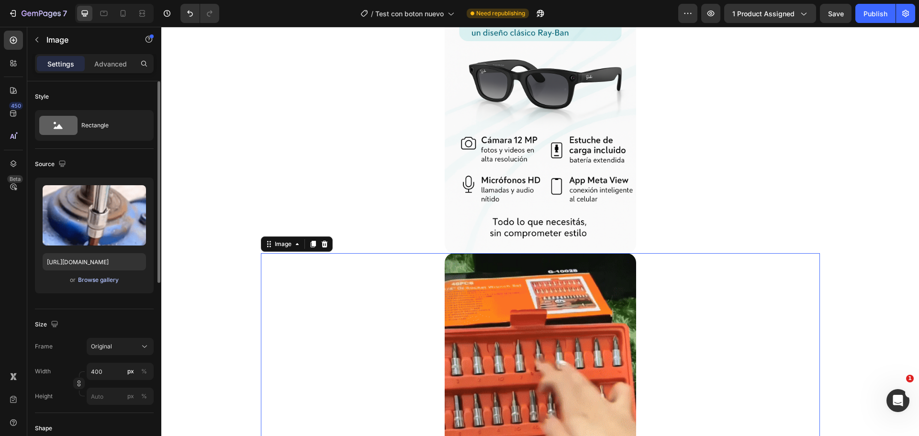
click at [105, 282] on div "Browse gallery" at bounding box center [98, 280] width 41 height 9
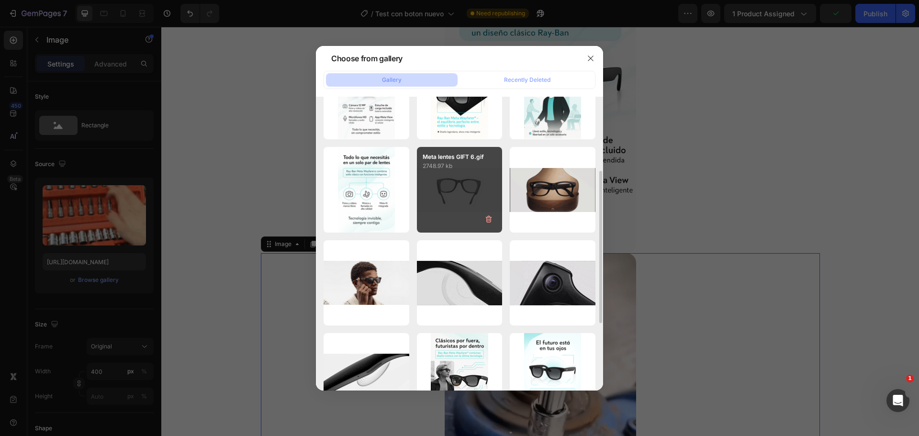
scroll to position [239, 0]
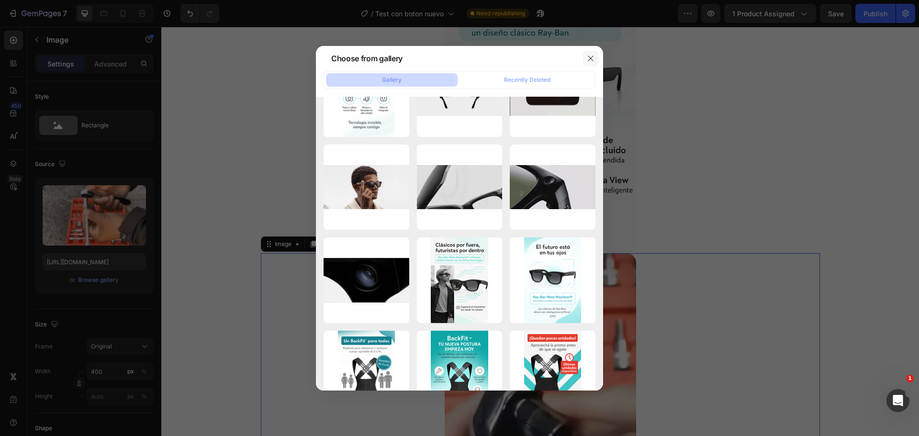
click at [595, 58] on button "button" at bounding box center [590, 58] width 15 height 15
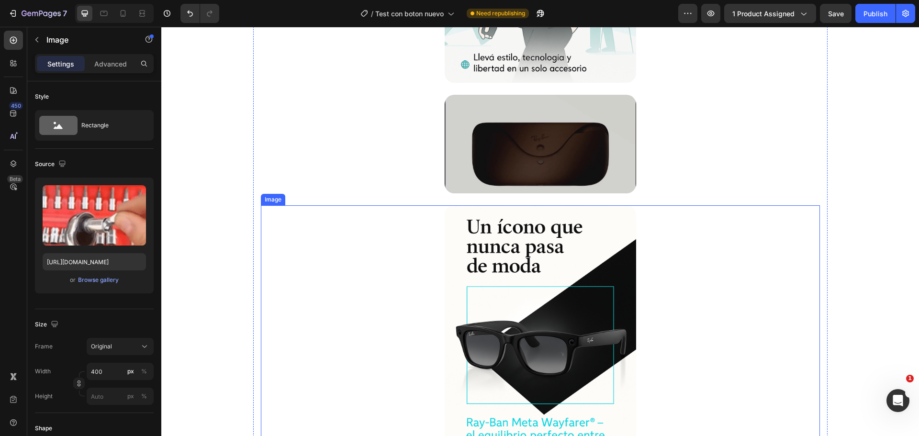
scroll to position [2009, 0]
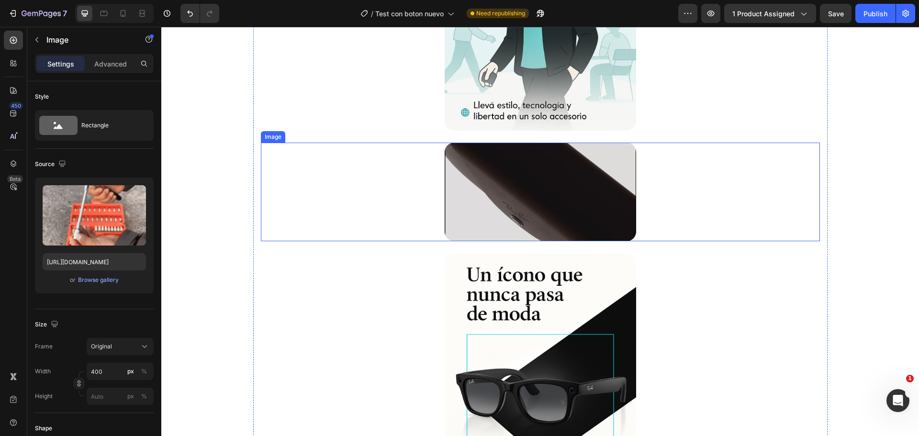
click at [543, 183] on img at bounding box center [539, 192] width 191 height 99
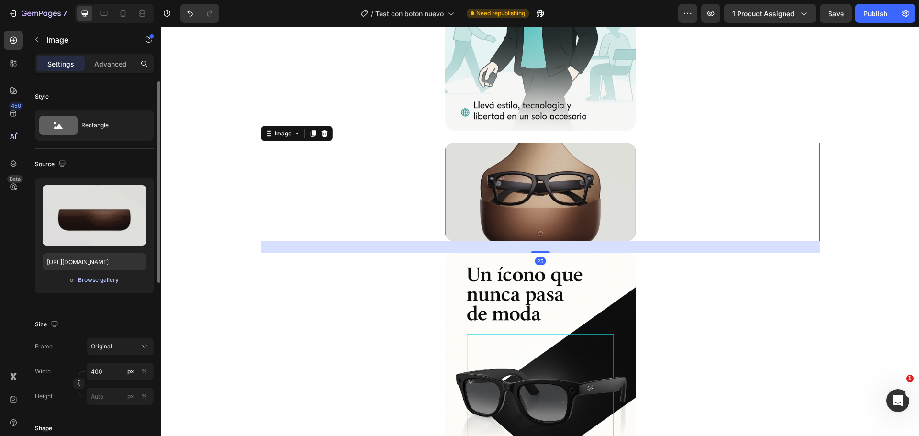
click at [90, 277] on div "Browse gallery" at bounding box center [98, 280] width 41 height 9
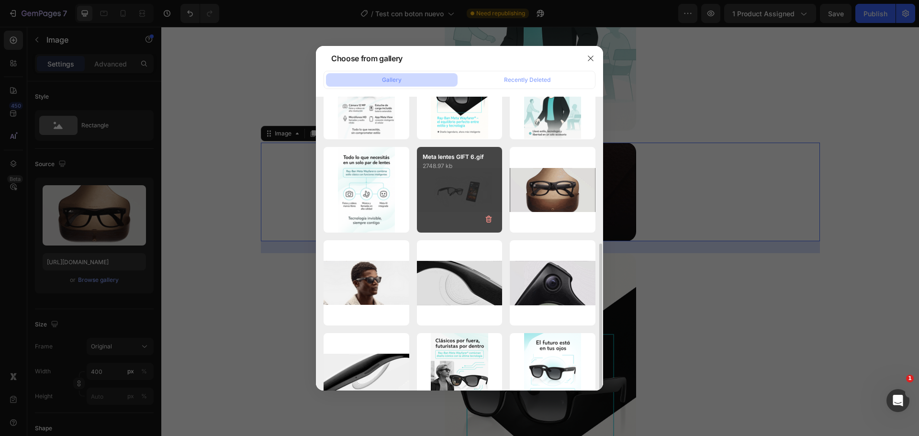
scroll to position [191, 0]
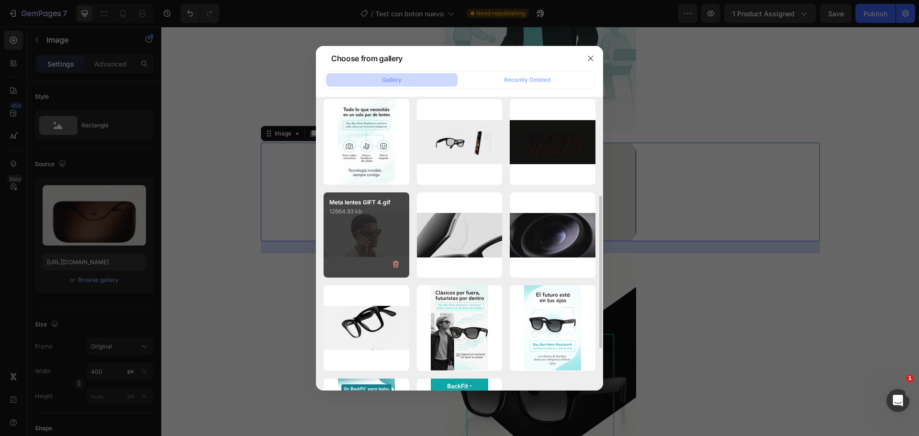
click at [359, 245] on div "Meta lentes GIFT 4.gif 12664.93 kb" at bounding box center [366, 235] width 86 height 86
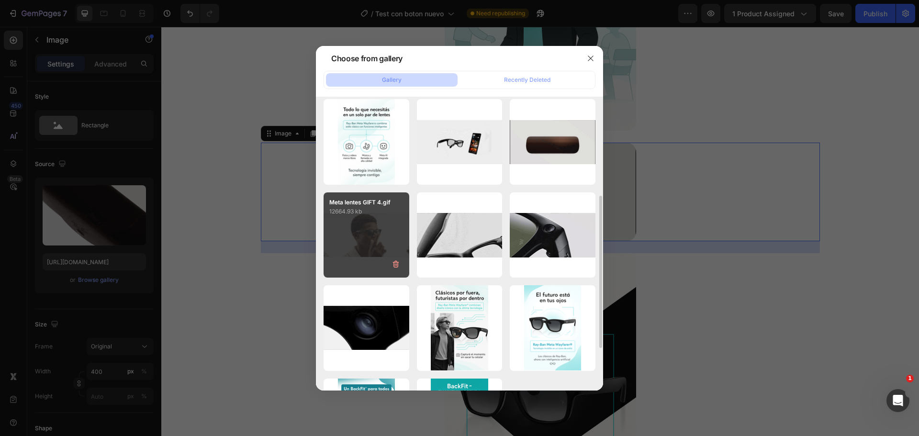
type input "[URL][DOMAIN_NAME]"
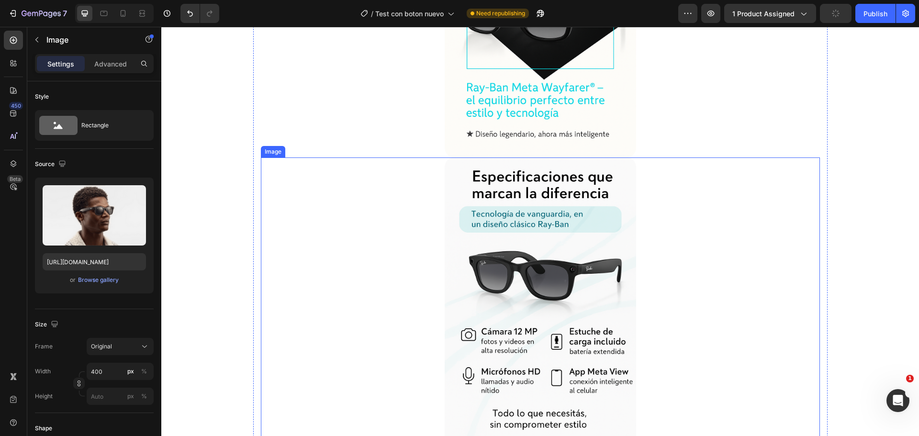
scroll to position [2584, 0]
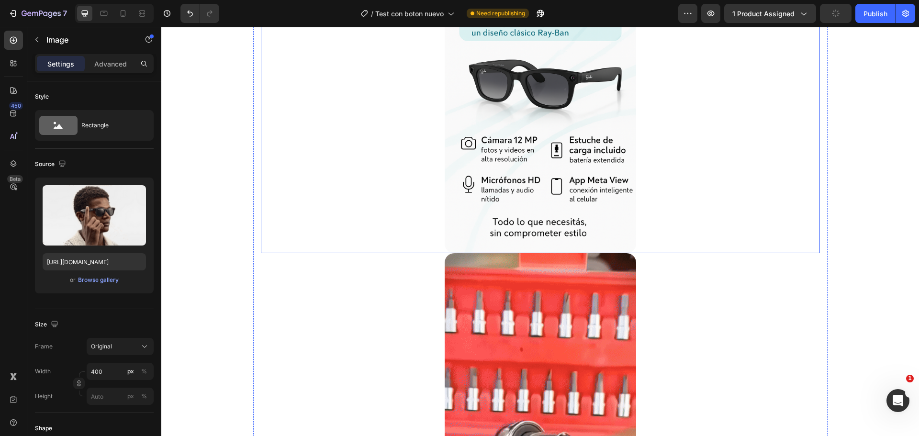
click at [546, 339] on img at bounding box center [539, 423] width 191 height 340
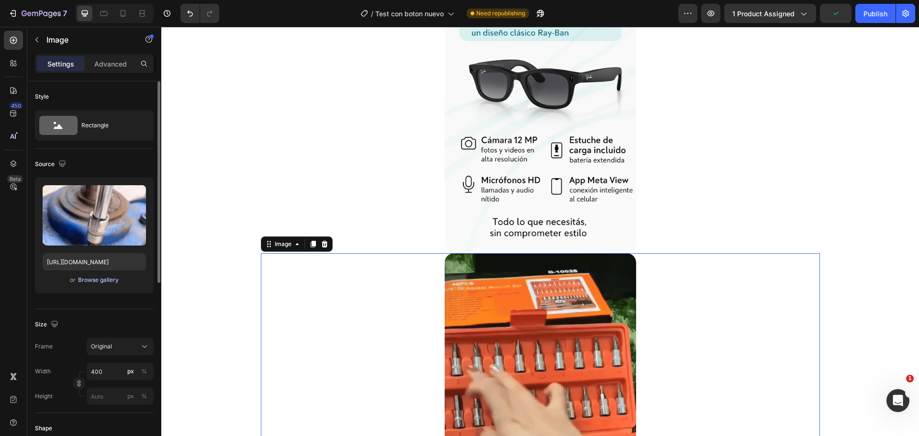
click at [115, 277] on div "Browse gallery" at bounding box center [98, 280] width 41 height 9
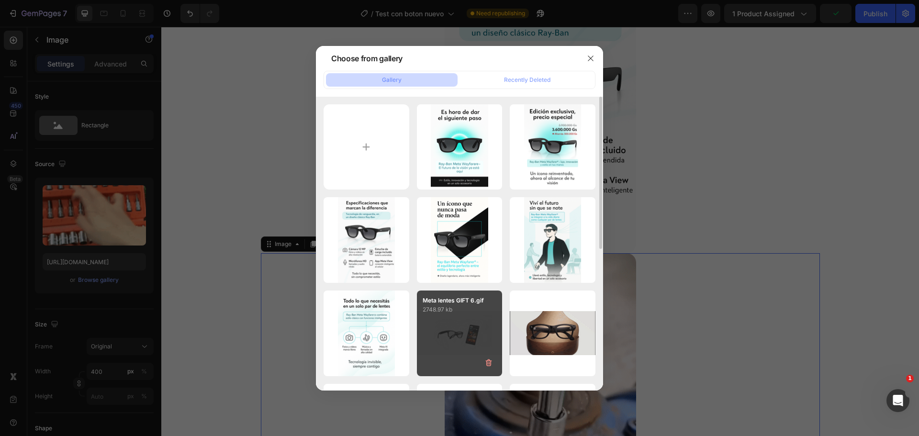
scroll to position [144, 0]
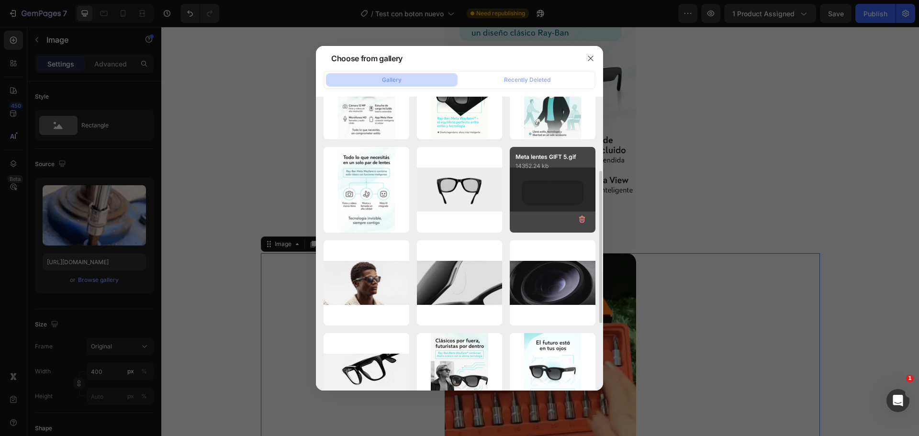
click at [550, 192] on div "Meta lentes GIFT 5.gif 14352.24 kb" at bounding box center [553, 190] width 86 height 86
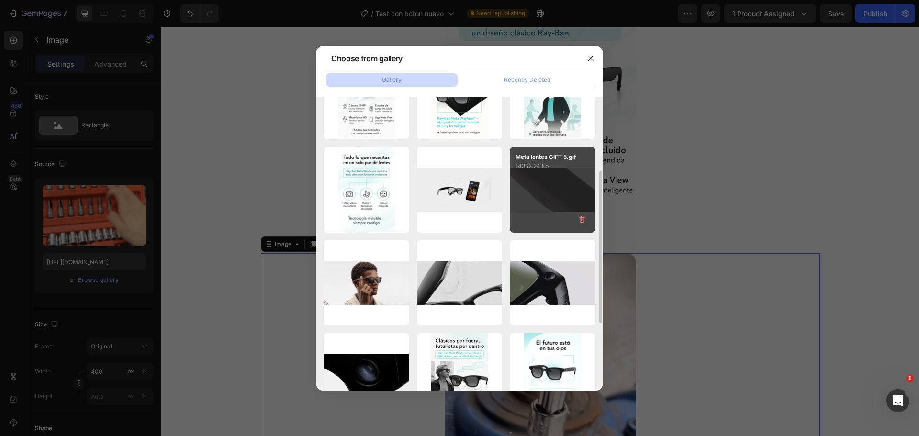
type input "[URL][DOMAIN_NAME]"
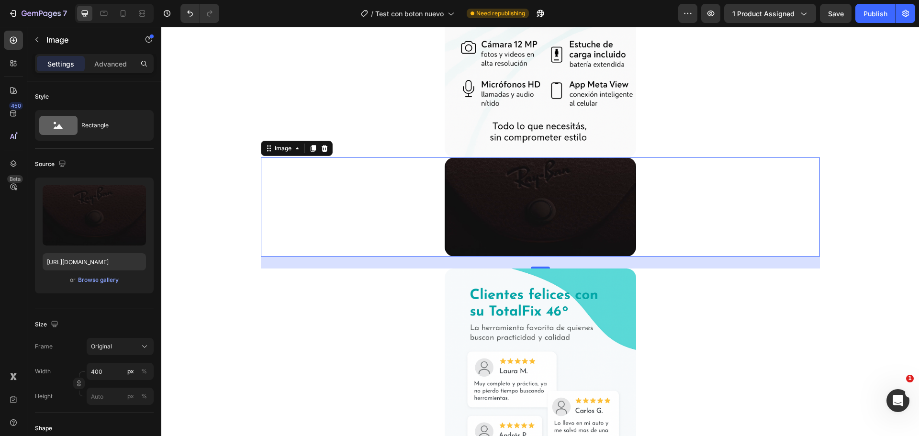
scroll to position [2871, 0]
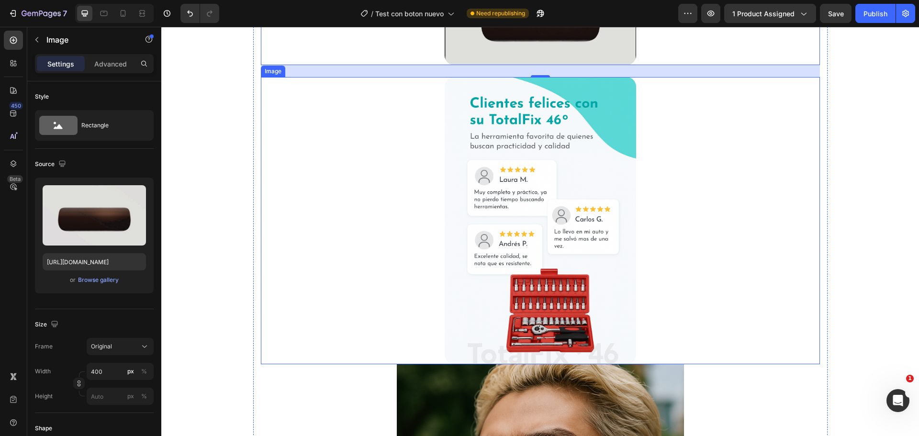
click at [541, 280] on img at bounding box center [539, 220] width 191 height 287
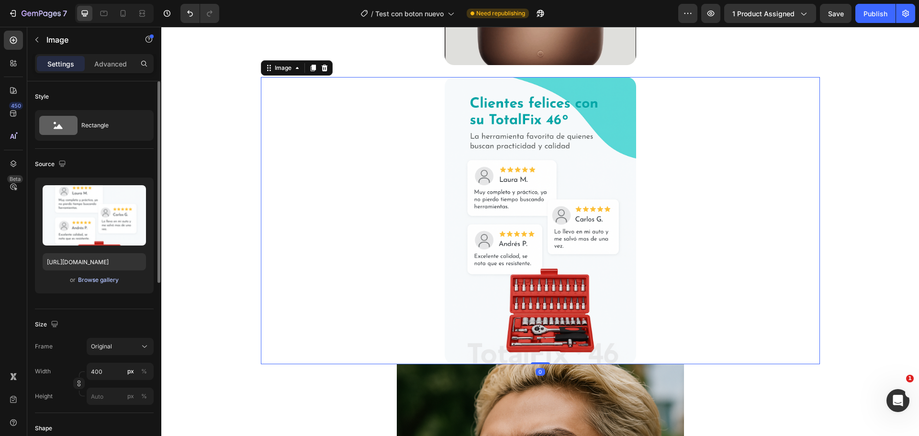
click at [101, 281] on div "Browse gallery" at bounding box center [98, 280] width 41 height 9
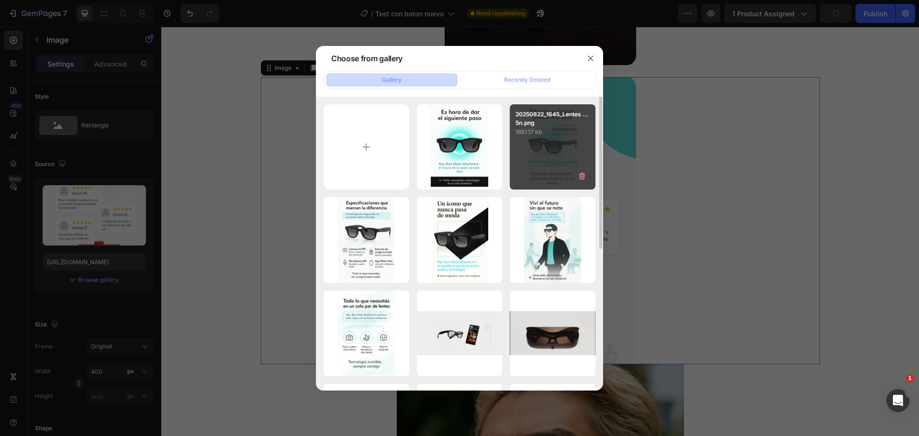
click at [556, 159] on div "20250822_1645_Lentes ...5n.png 1651.17 kb" at bounding box center [553, 147] width 86 height 86
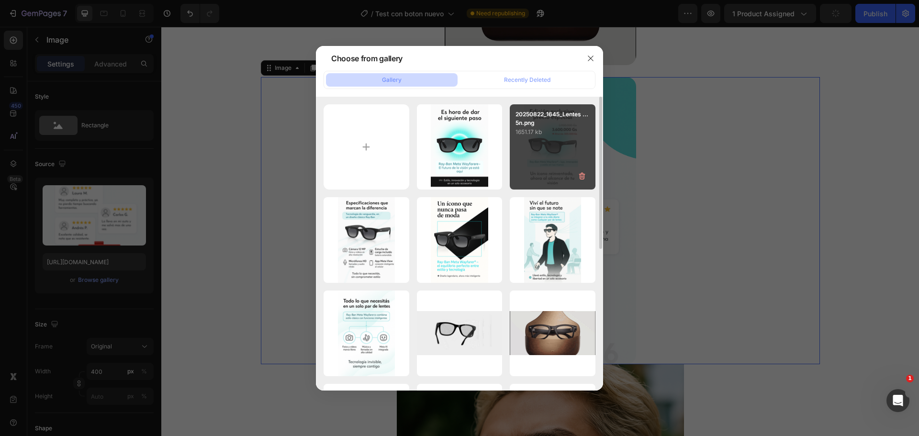
type input "[URL][DOMAIN_NAME]"
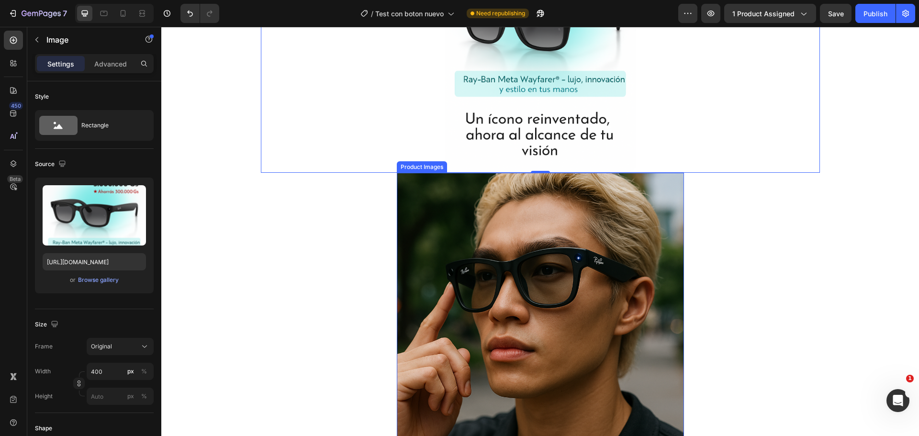
scroll to position [3253, 0]
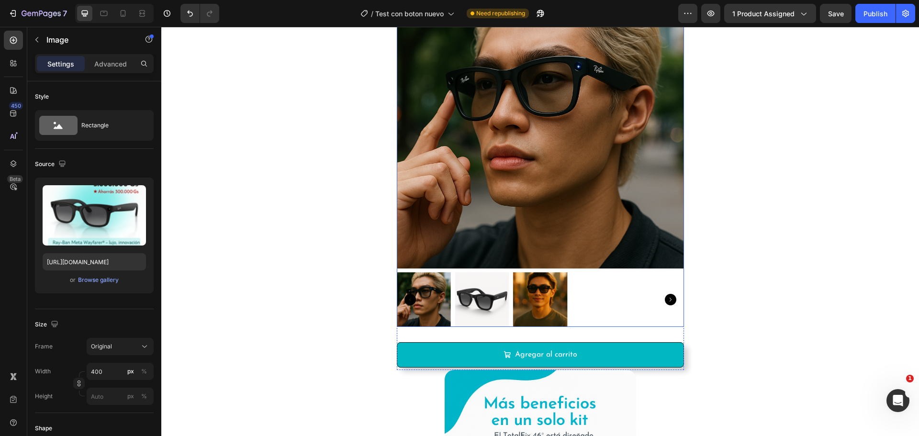
click at [620, 323] on div at bounding box center [540, 299] width 287 height 55
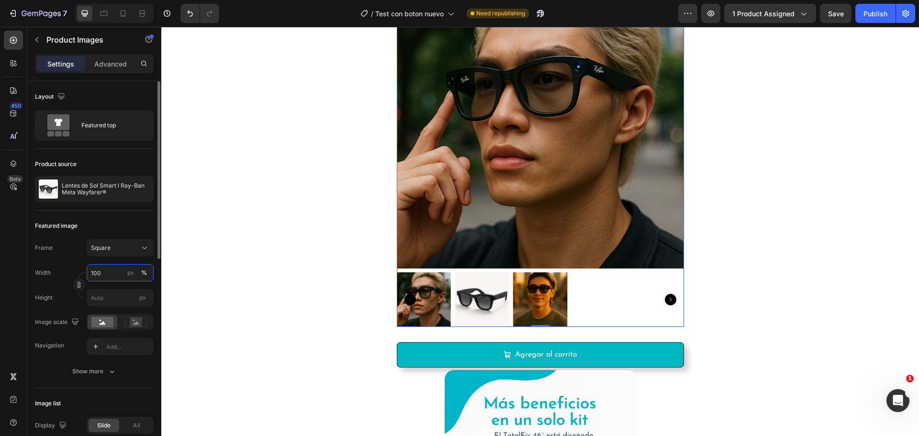
click at [102, 277] on input "100" at bounding box center [120, 272] width 67 height 17
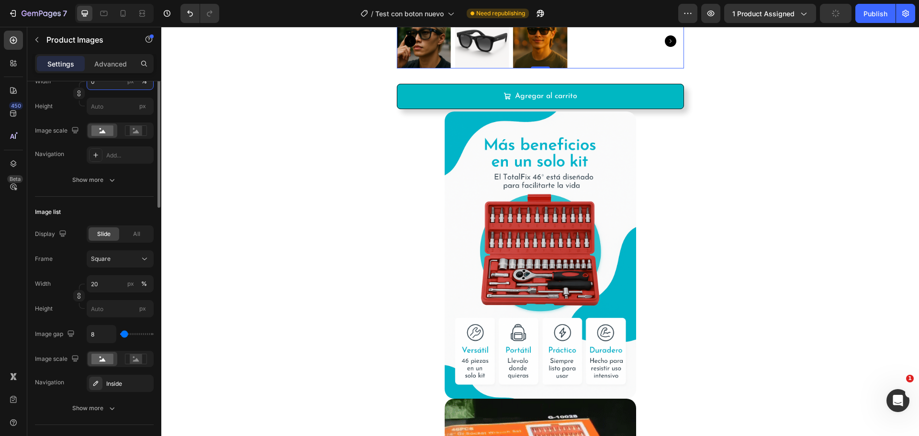
scroll to position [239, 0]
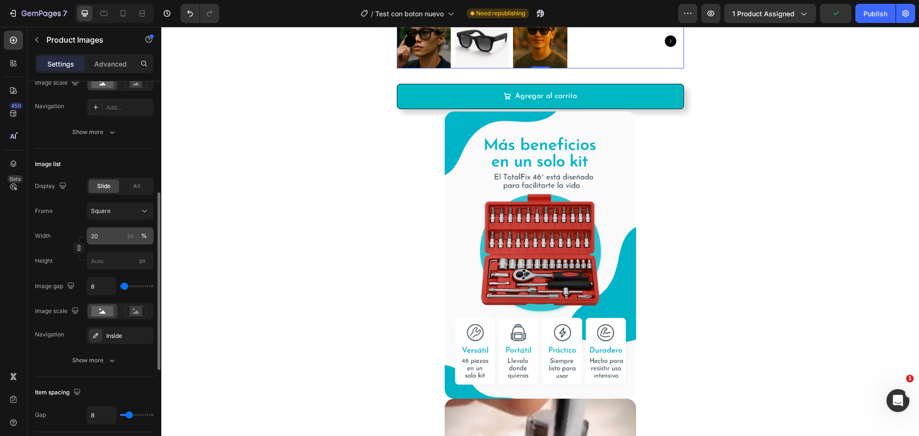
type input "0"
click at [98, 239] on input "20" at bounding box center [120, 235] width 67 height 17
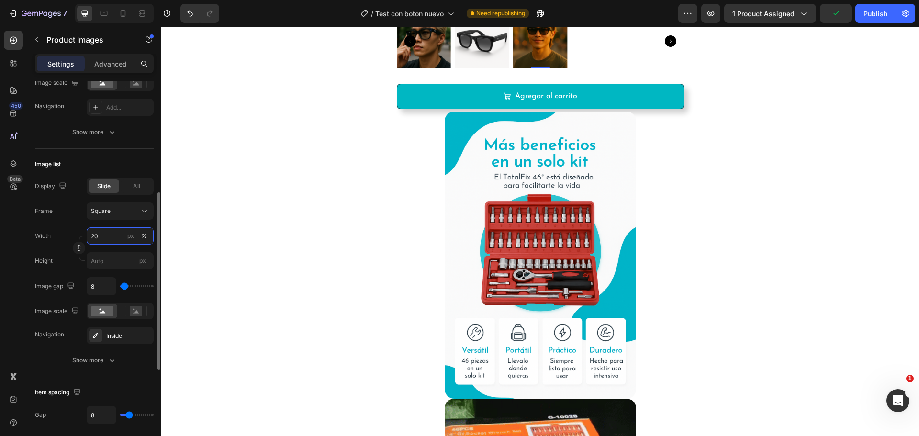
type input "0"
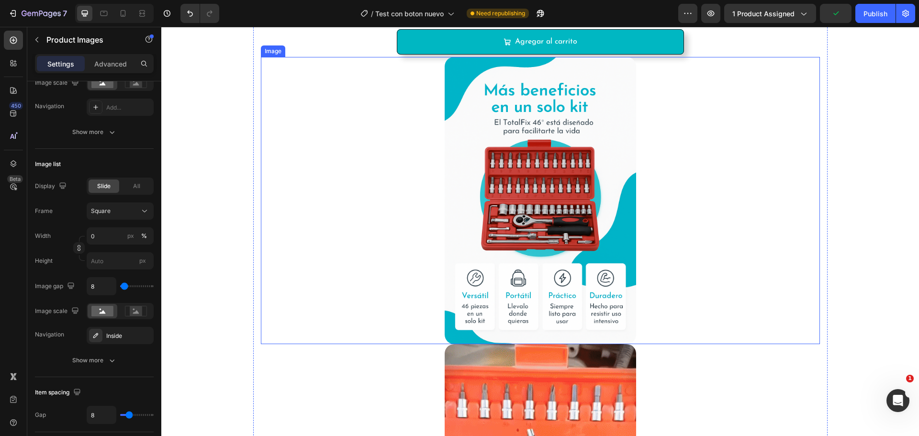
click at [737, 212] on div at bounding box center [540, 200] width 559 height 287
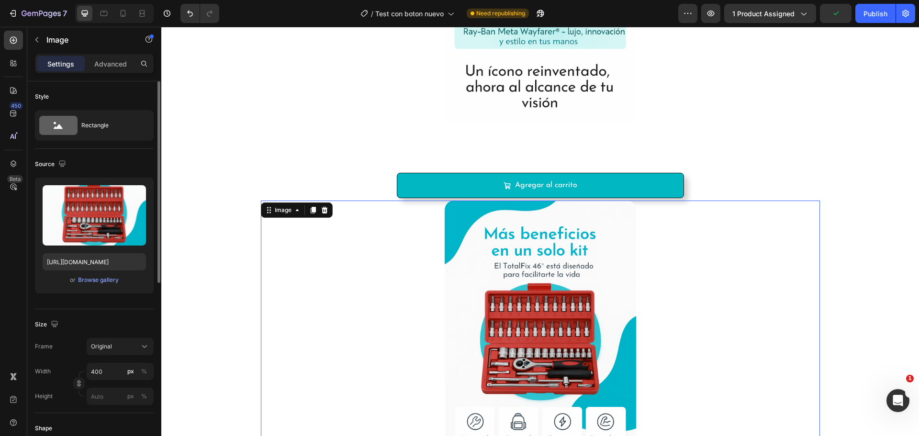
scroll to position [3062, 0]
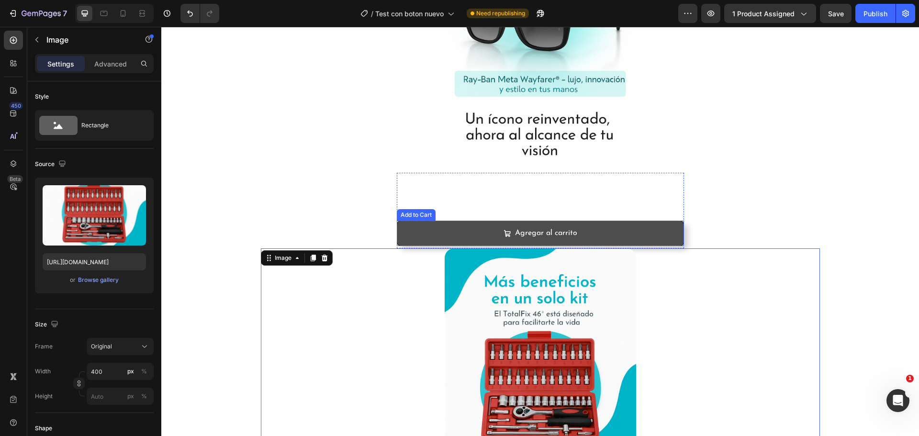
click at [629, 245] on button "Agregar al carrito" at bounding box center [540, 233] width 287 height 25
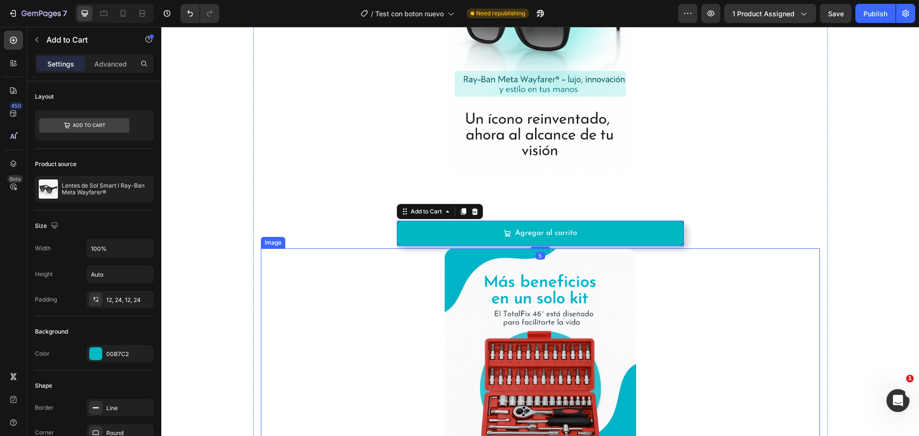
click at [542, 248] on img at bounding box center [539, 391] width 191 height 287
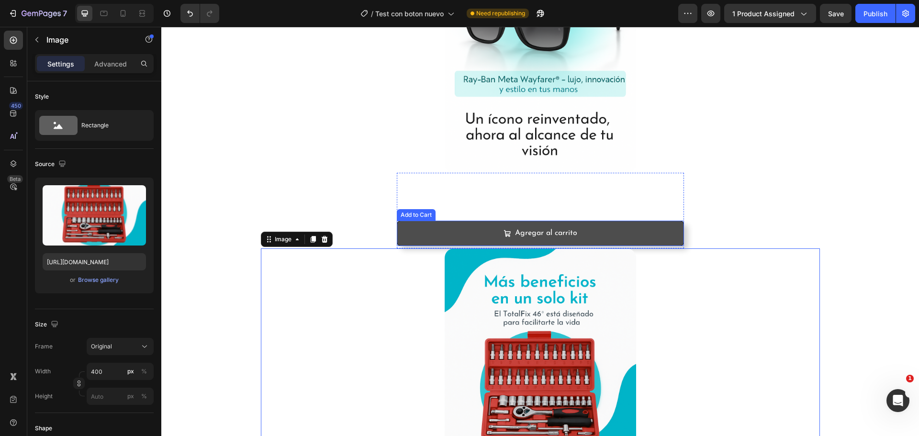
click at [544, 242] on button "Agregar al carrito" at bounding box center [540, 233] width 287 height 25
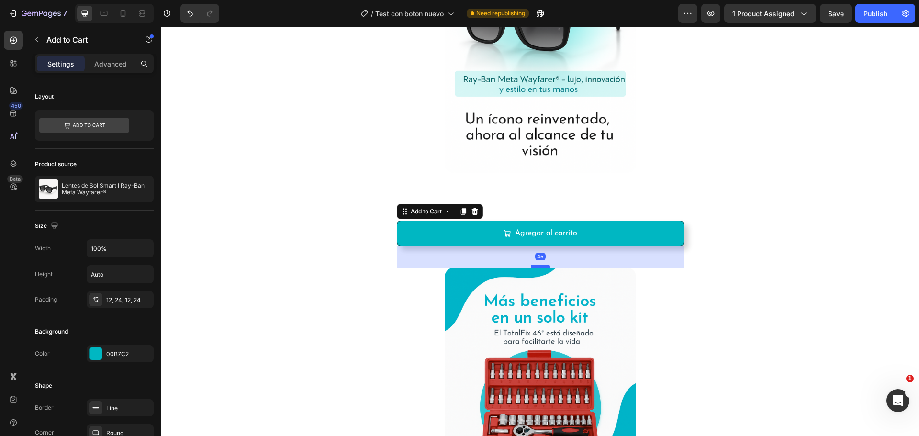
drag, startPoint x: 536, startPoint y: 247, endPoint x: 534, endPoint y: 266, distance: 19.2
click at [534, 266] on div at bounding box center [540, 266] width 19 height 3
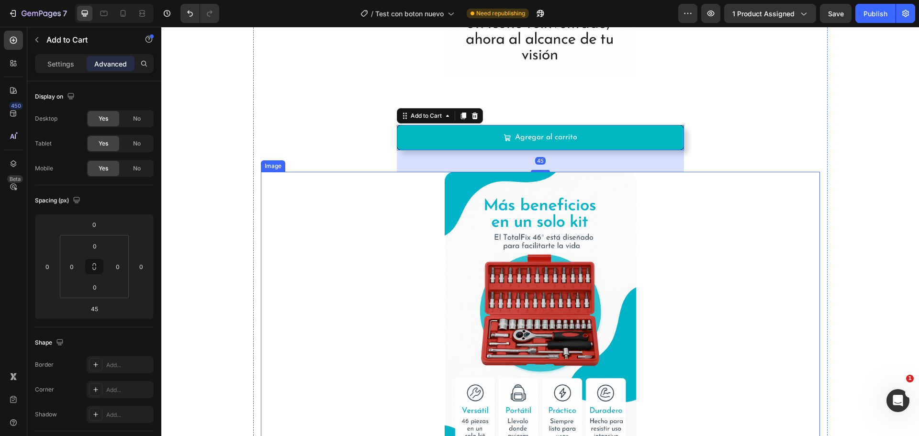
scroll to position [3014, 0]
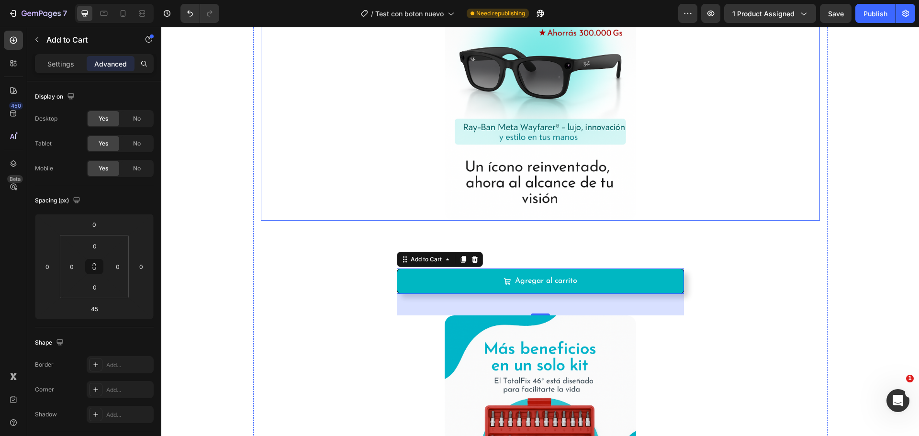
click at [550, 168] on img at bounding box center [539, 76] width 191 height 287
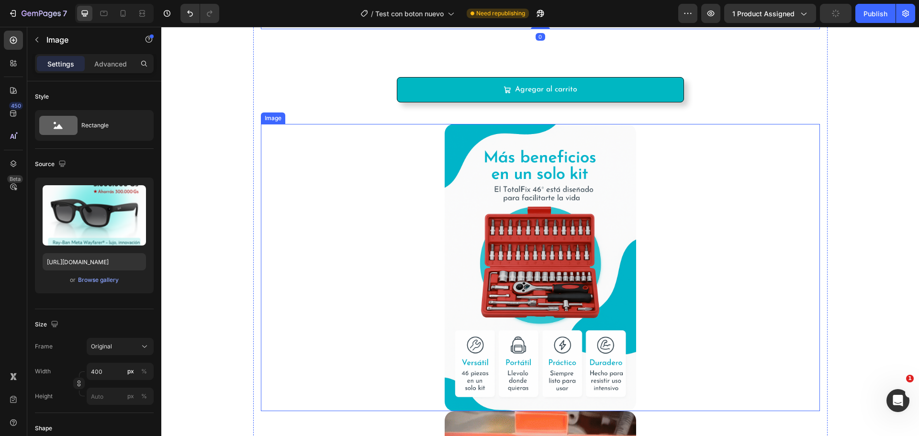
scroll to position [3253, 0]
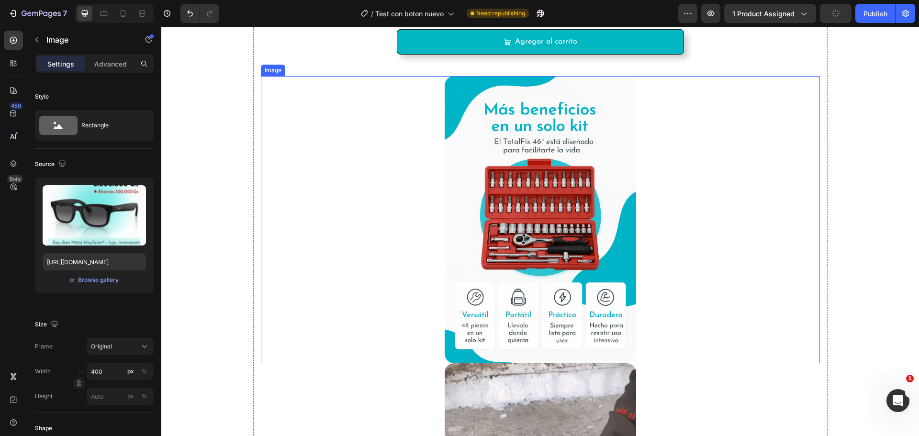
click at [540, 232] on img at bounding box center [539, 219] width 191 height 287
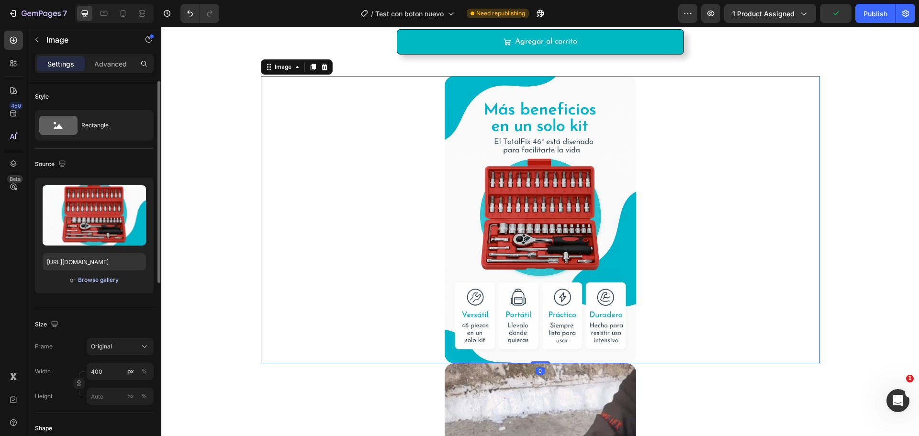
click at [101, 282] on div "Browse gallery" at bounding box center [98, 280] width 41 height 9
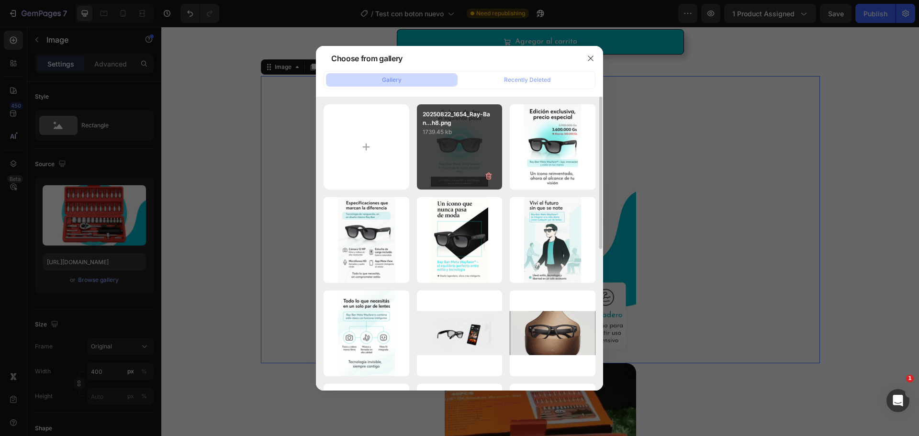
click at [437, 146] on div "20250822_1654_Ray-Ban...h8.png 1739.45 kb" at bounding box center [460, 147] width 86 height 86
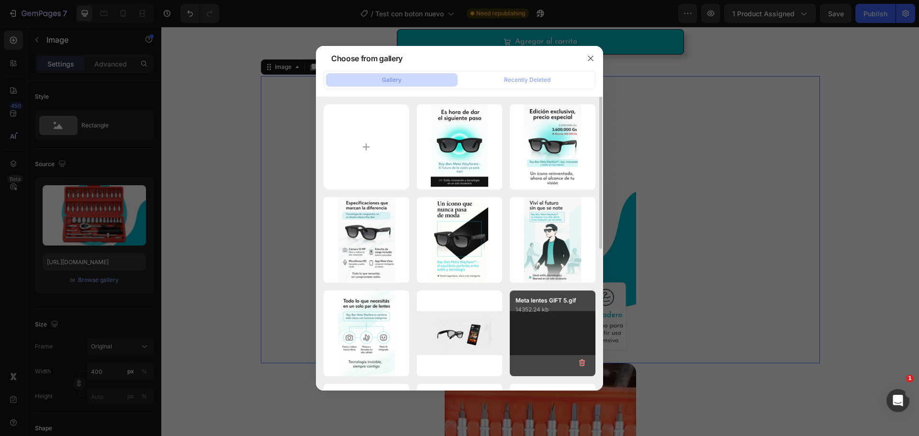
type input "[URL][DOMAIN_NAME]"
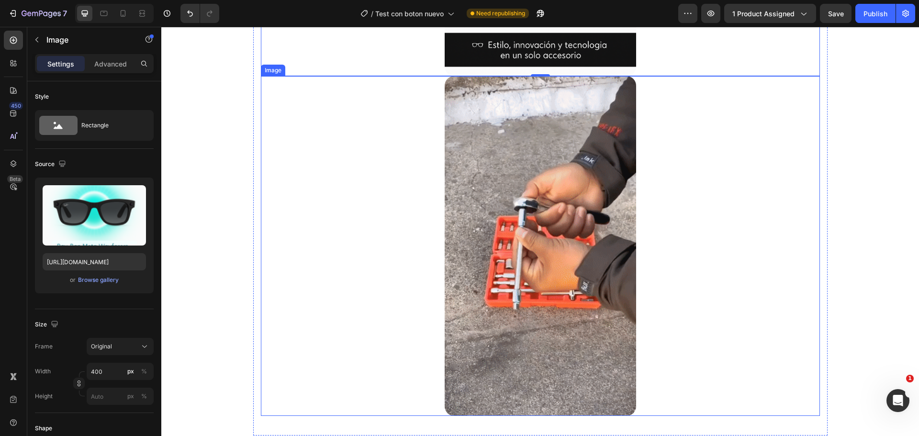
scroll to position [3445, 0]
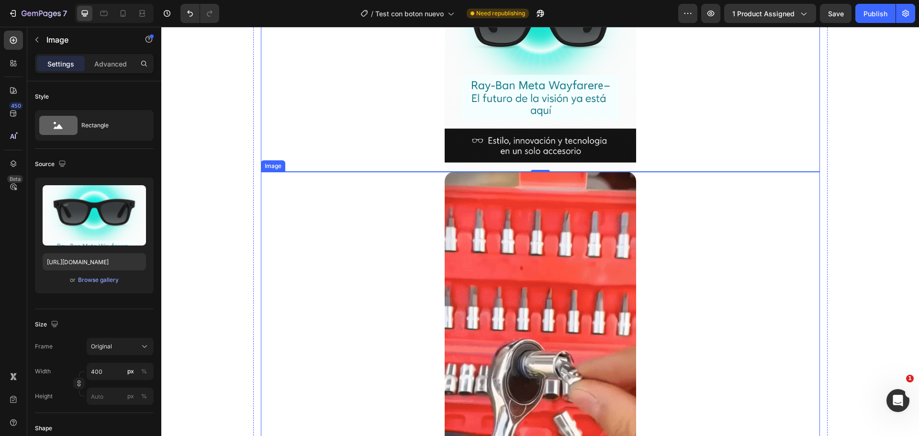
click at [542, 324] on img at bounding box center [539, 342] width 191 height 340
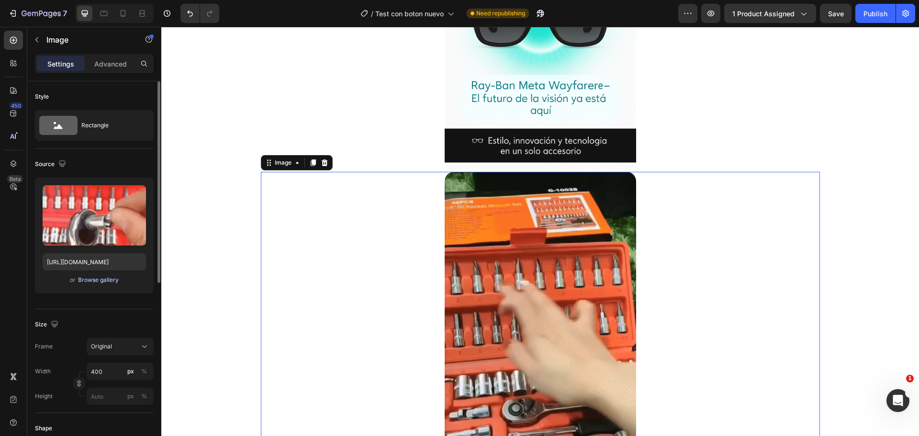
click at [104, 282] on div "Browse gallery" at bounding box center [98, 280] width 41 height 9
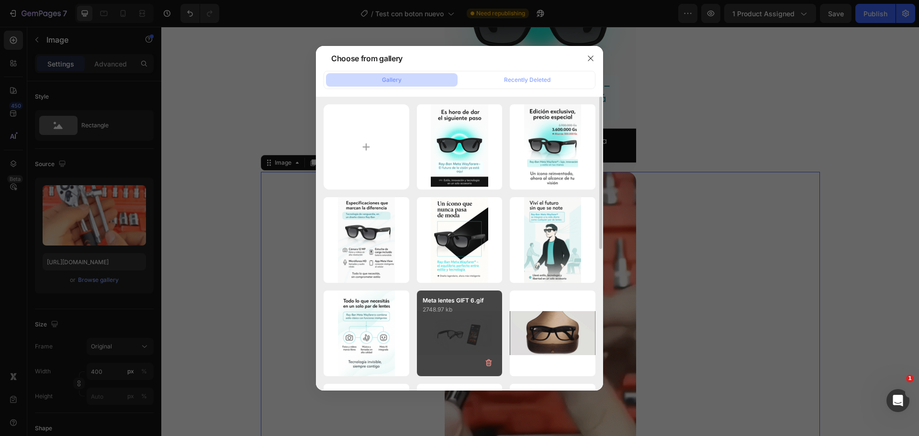
click at [475, 324] on div "Meta lentes GIFT 6.gif 2748.97 kb" at bounding box center [460, 333] width 86 height 86
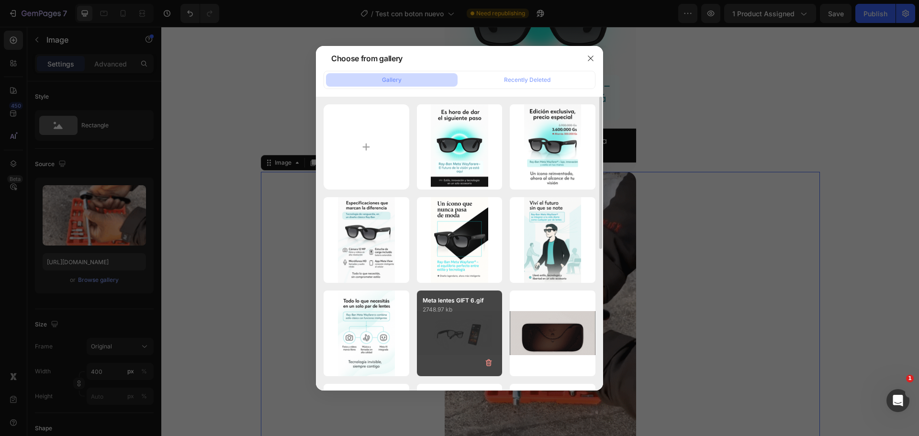
type input "[URL][DOMAIN_NAME]"
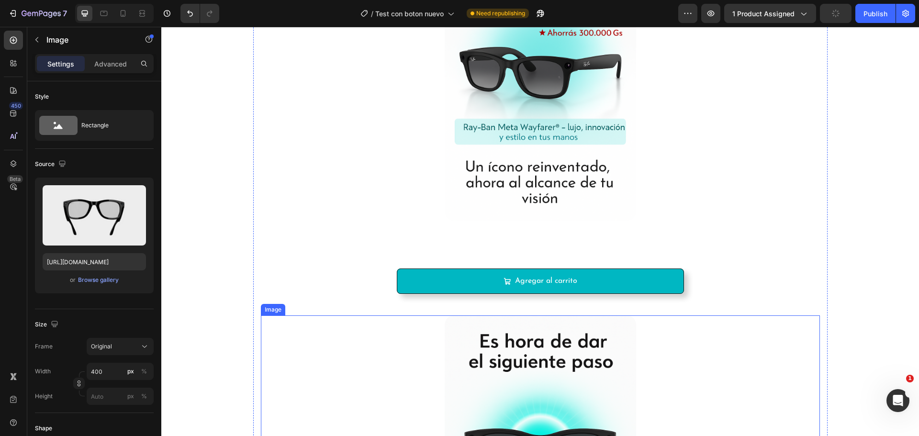
scroll to position [2966, 0]
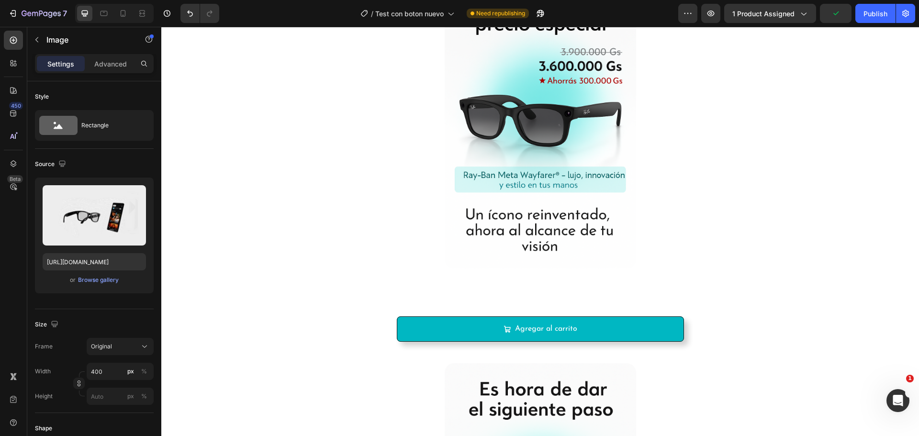
drag, startPoint x: 866, startPoint y: 9, endPoint x: 837, endPoint y: 25, distance: 33.8
click at [866, 9] on div "Publish" at bounding box center [875, 14] width 24 height 10
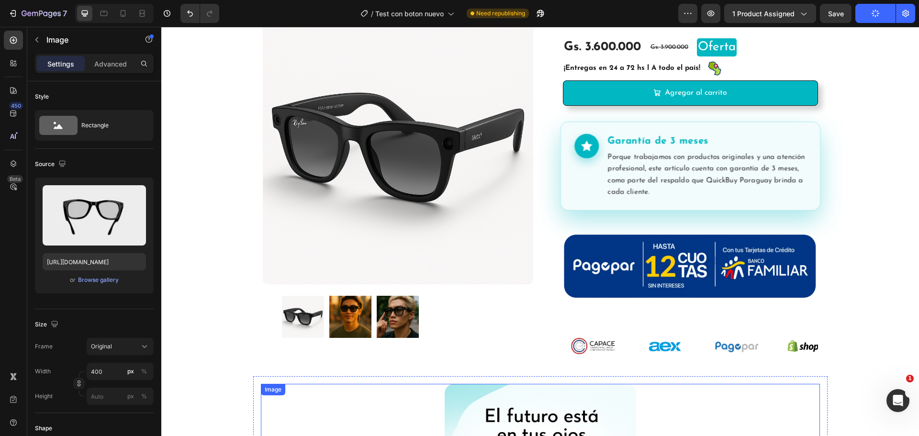
scroll to position [144, 0]
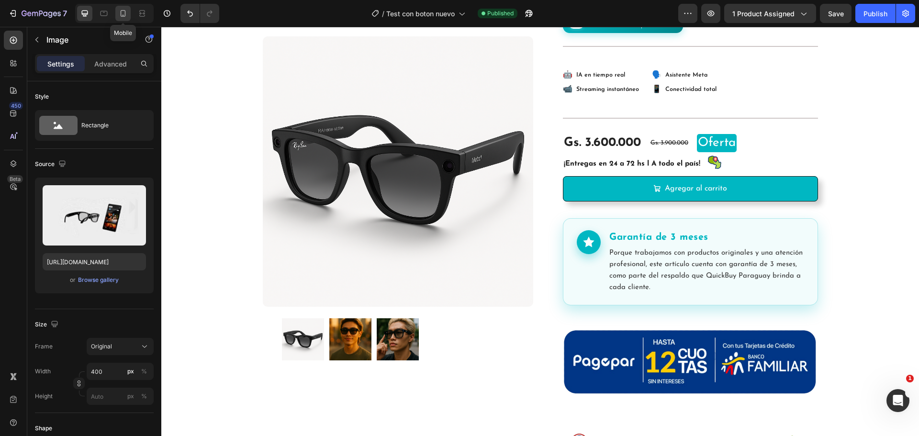
click at [123, 14] on icon at bounding box center [123, 14] width 10 height 10
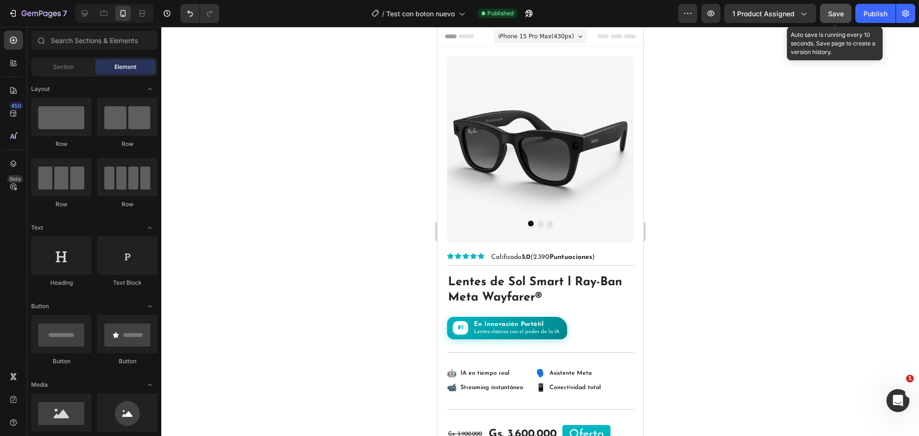
click at [840, 11] on span "Save" at bounding box center [836, 14] width 16 height 8
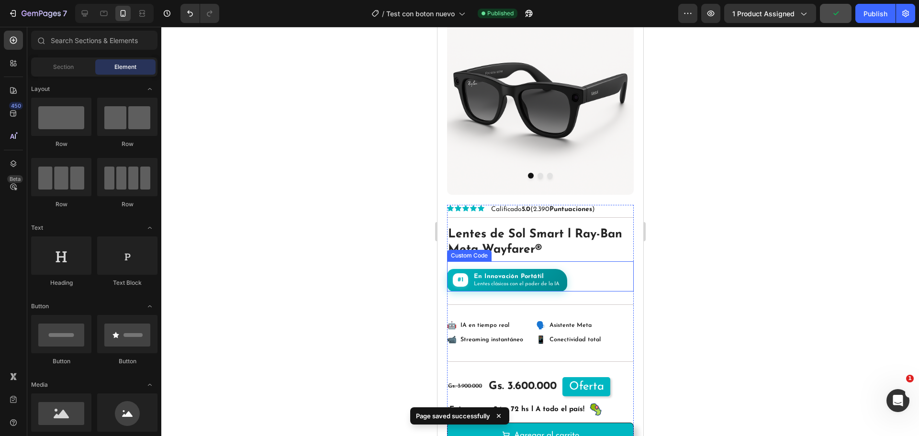
scroll to position [96, 0]
